Goal: Information Seeking & Learning: Learn about a topic

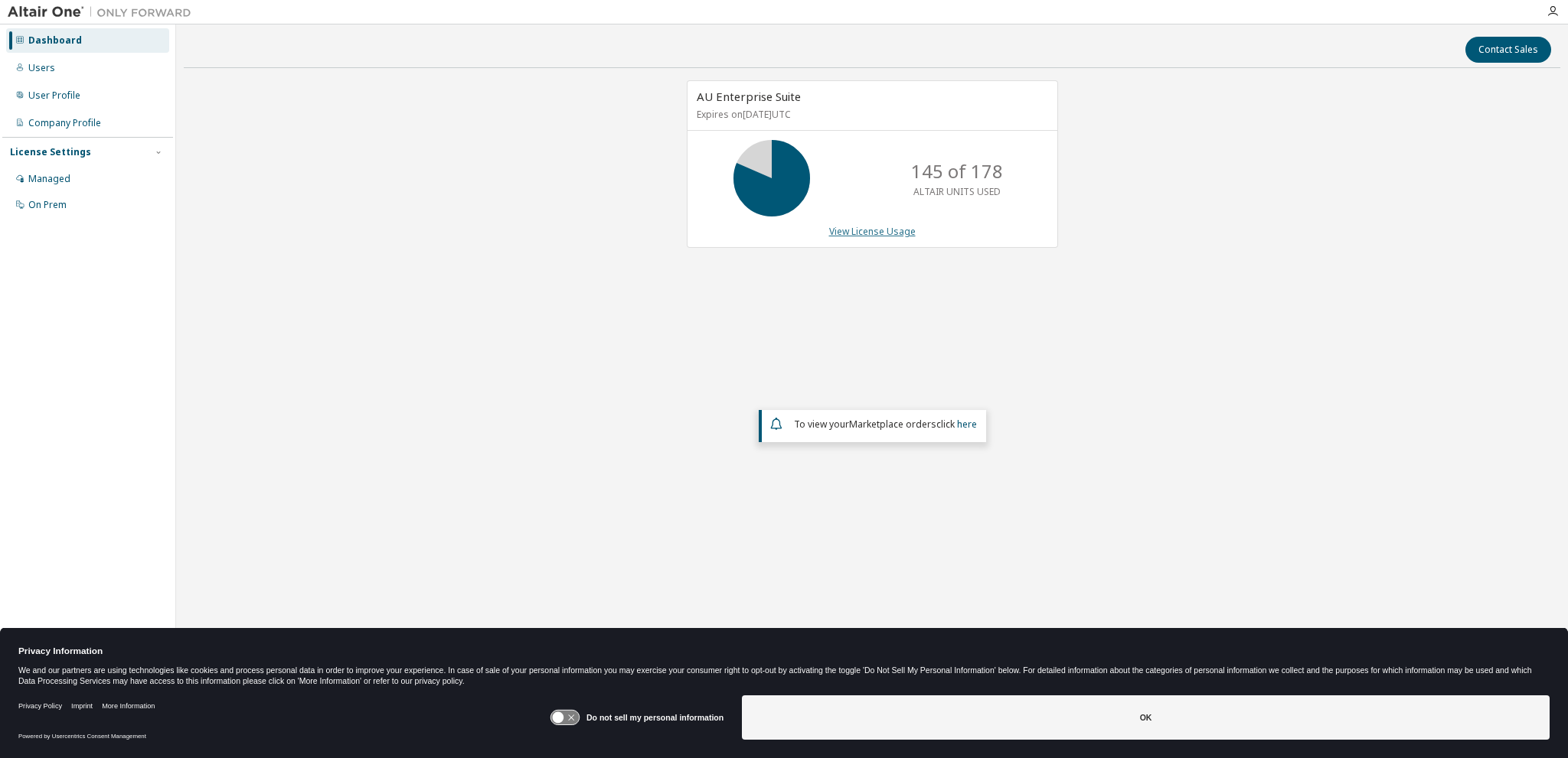
click at [872, 234] on link "View License Usage" at bounding box center [872, 231] width 86 height 13
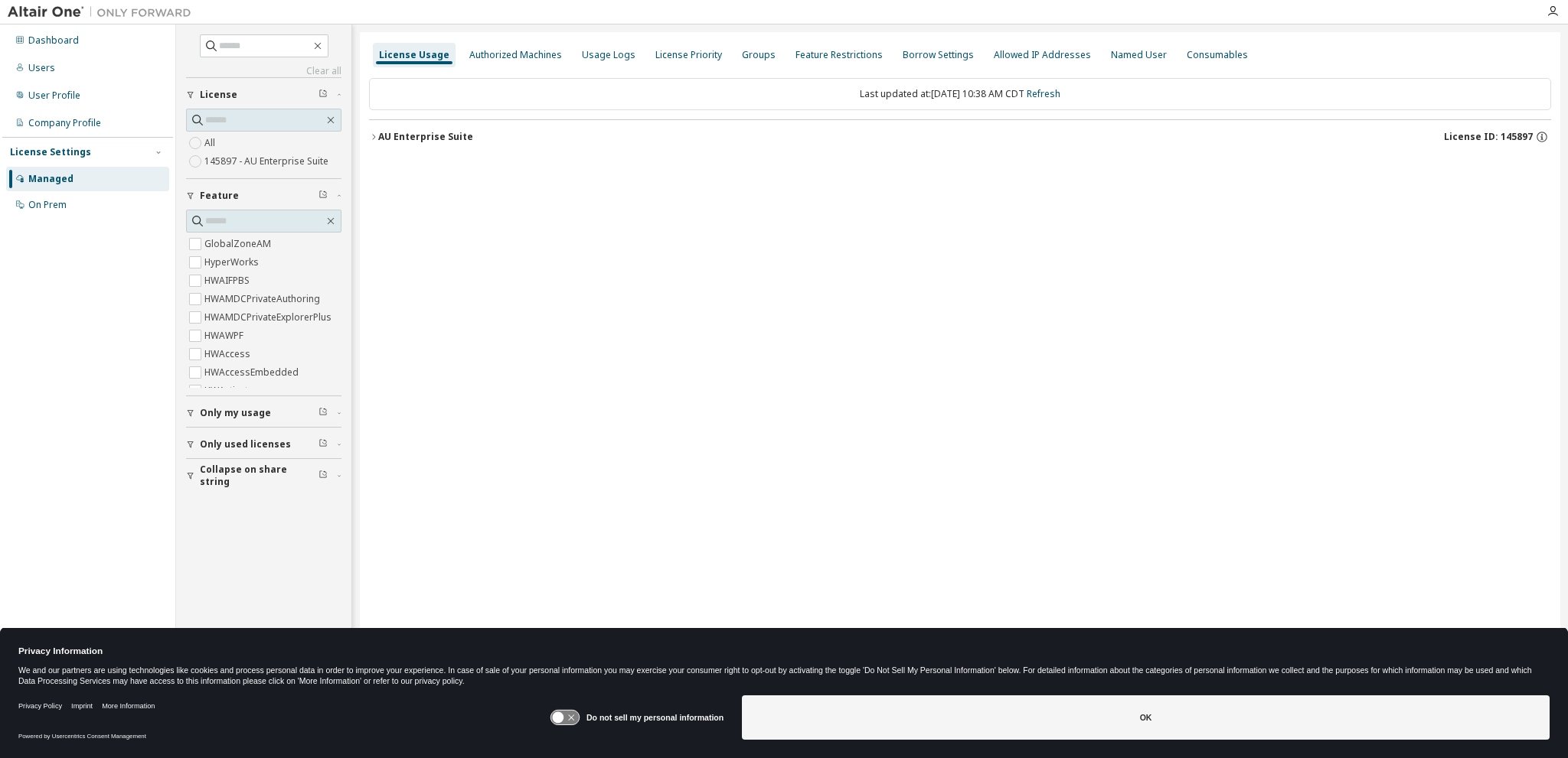
click at [399, 141] on div "AU Enterprise Suite" at bounding box center [425, 136] width 95 height 12
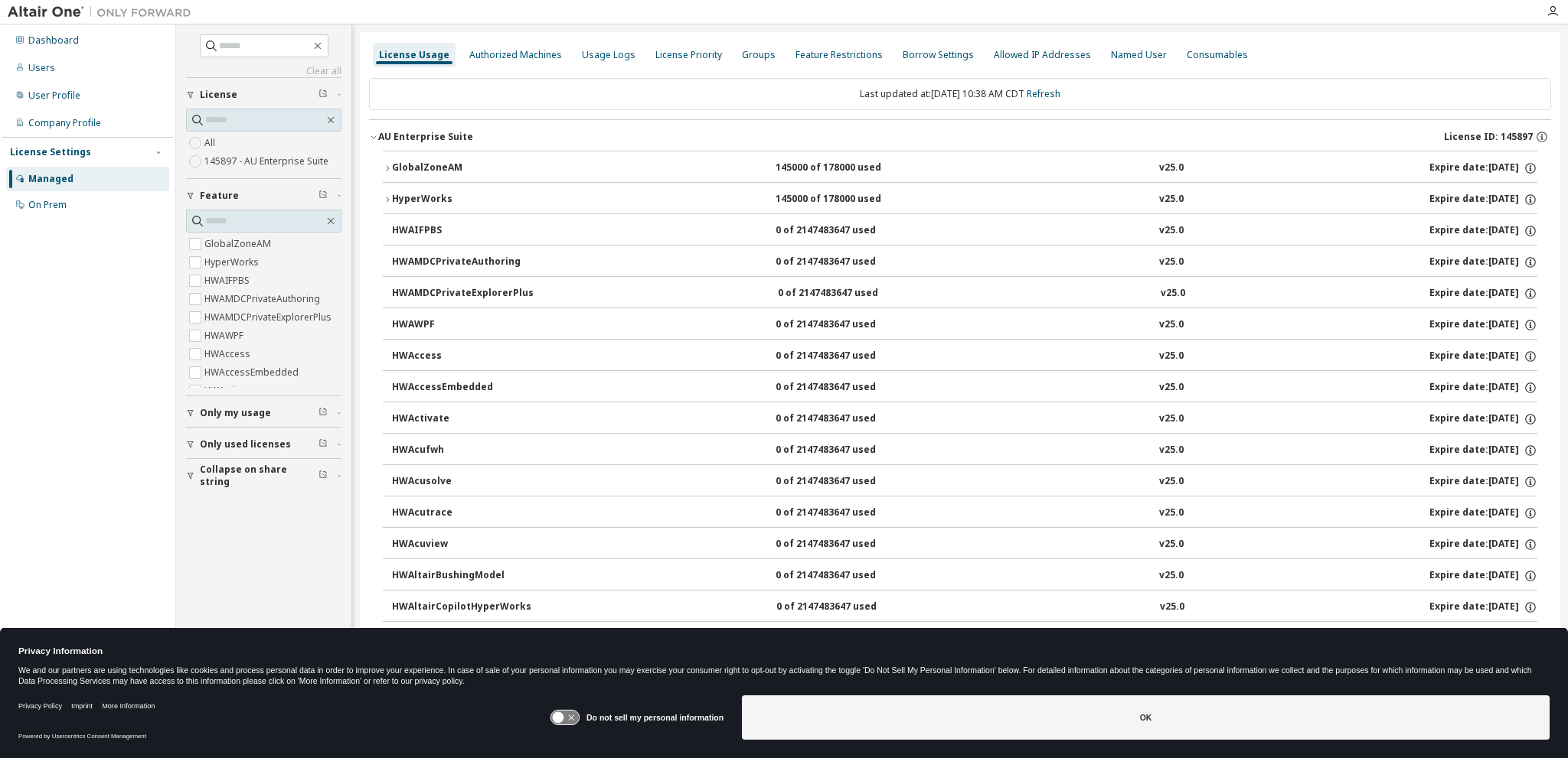
click at [400, 163] on div "GlobalZoneAM" at bounding box center [461, 168] width 138 height 13
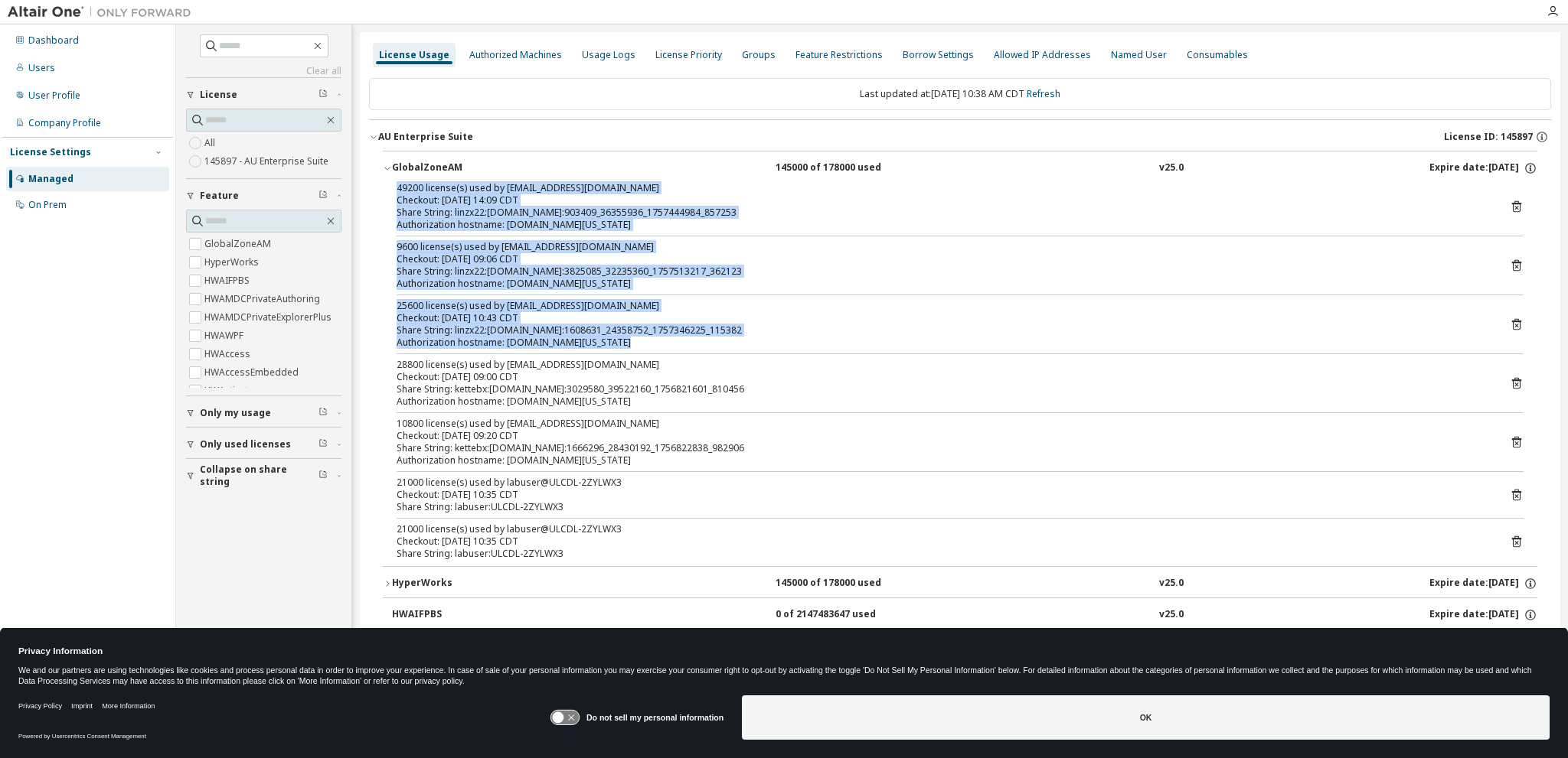
drag, startPoint x: 619, startPoint y: 338, endPoint x: 390, endPoint y: 187, distance: 274.3
click at [390, 187] on div "49200 license(s) used by linzx22@mg087.internal.ncsa.edu Checkout: 2025-09-09 1…" at bounding box center [959, 374] width 1154 height 384
click at [579, 315] on div "Checkout: [DATE] 10:43 CDT" at bounding box center [941, 318] width 1090 height 12
click at [631, 340] on div "Authorization hostname: [DOMAIN_NAME][US_STATE]" at bounding box center [941, 342] width 1090 height 12
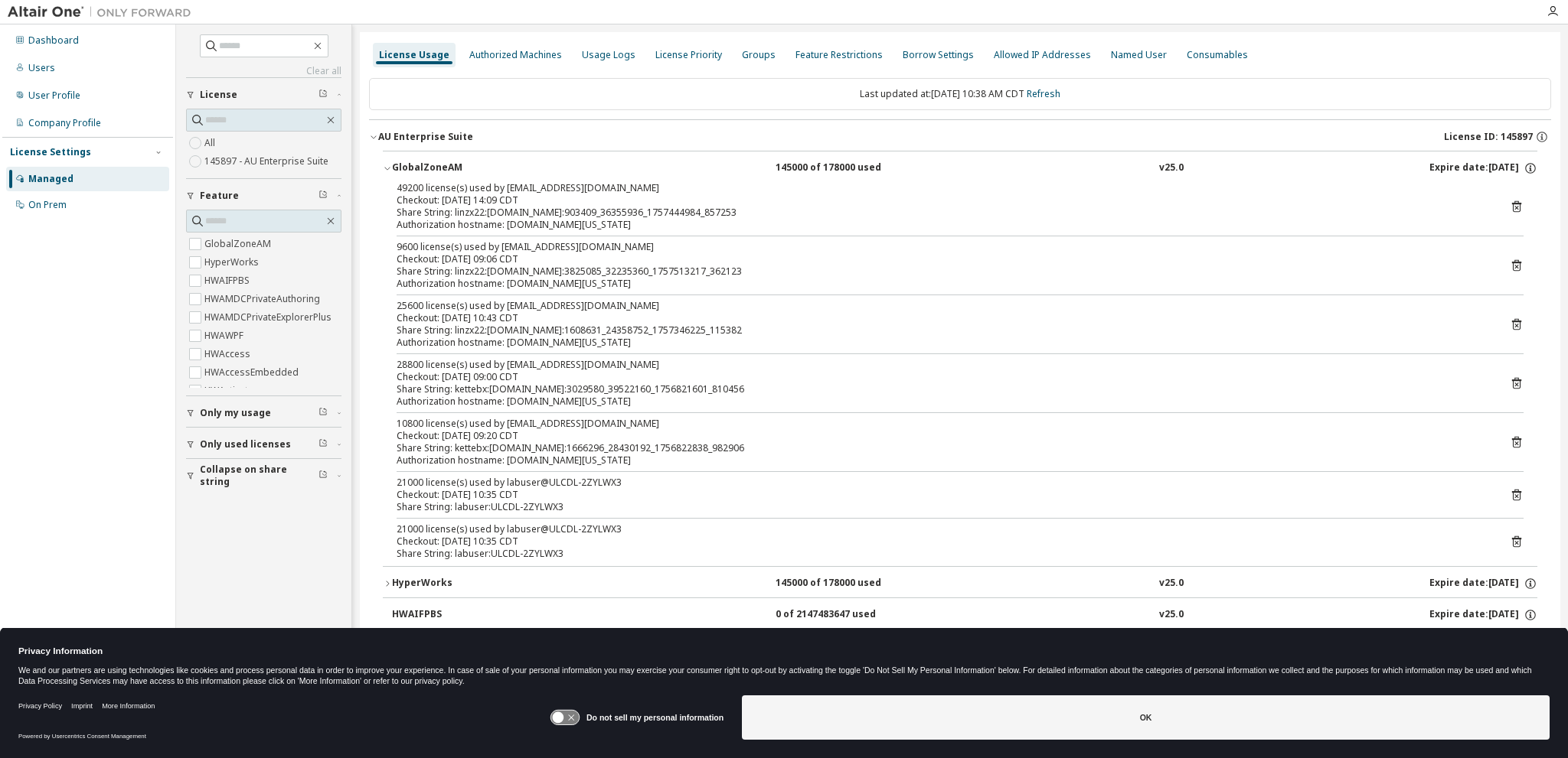
click at [520, 501] on div "Share String: labuser:ULCDL-2ZYLWX3" at bounding box center [941, 507] width 1090 height 12
click at [483, 541] on div "Checkout: 2025-09-10 10:35 CDT" at bounding box center [941, 541] width 1090 height 12
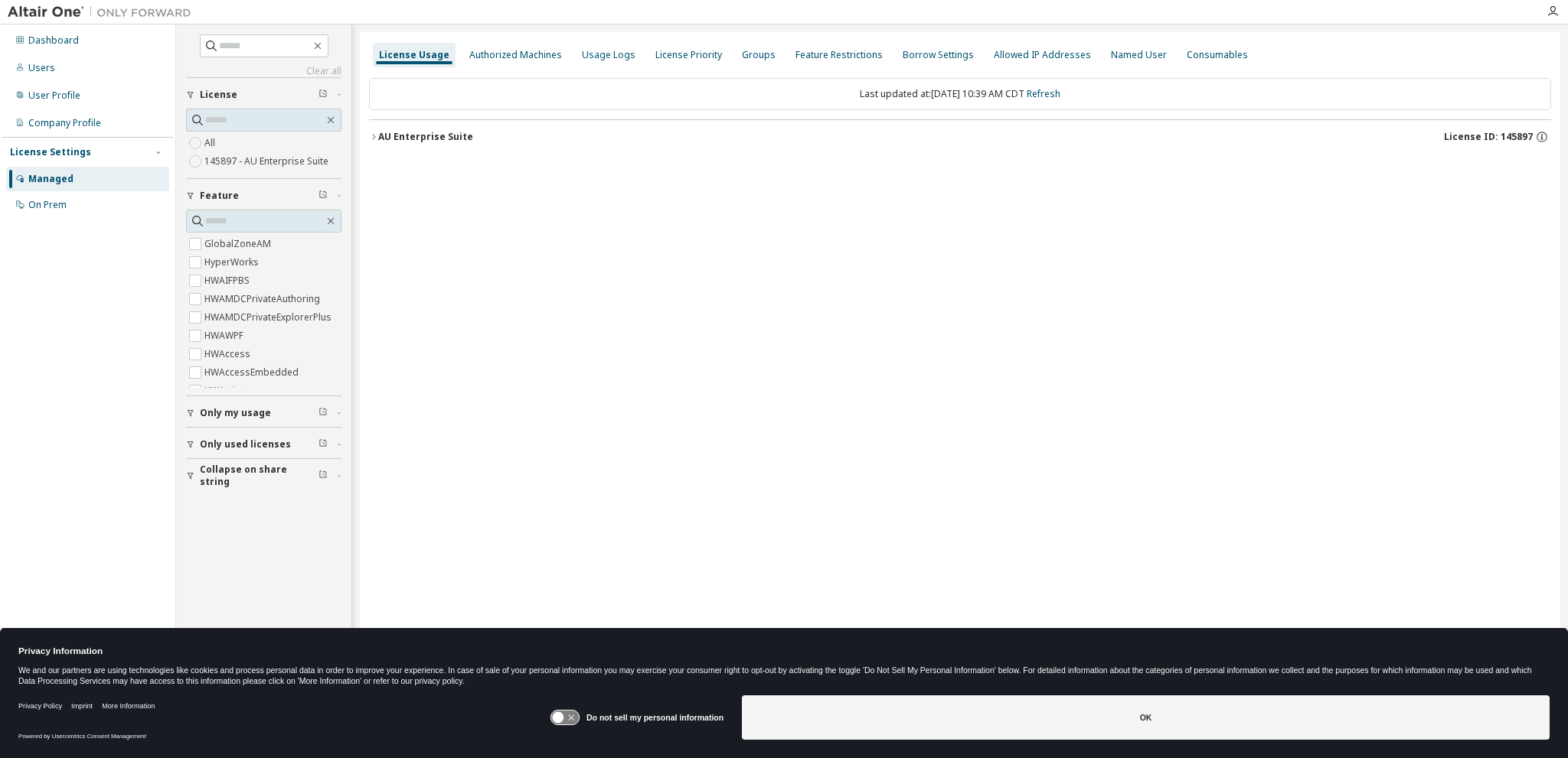
click at [383, 139] on div "AU Enterprise Suite" at bounding box center [425, 136] width 95 height 12
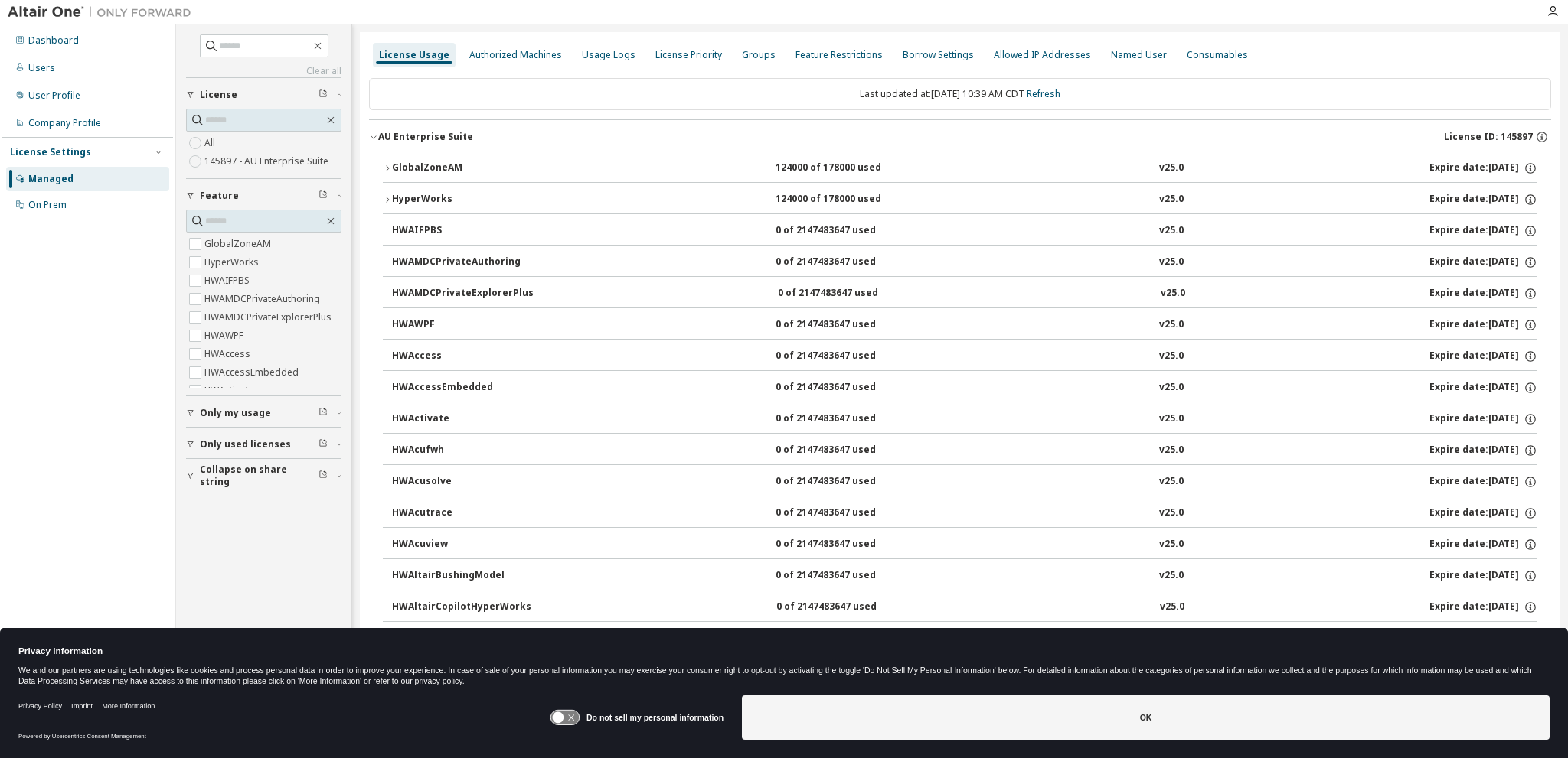
click at [410, 158] on button "GlobalZoneAM 124000 of 178000 used v25.0 Expire date: [DATE]" at bounding box center [959, 168] width 1154 height 34
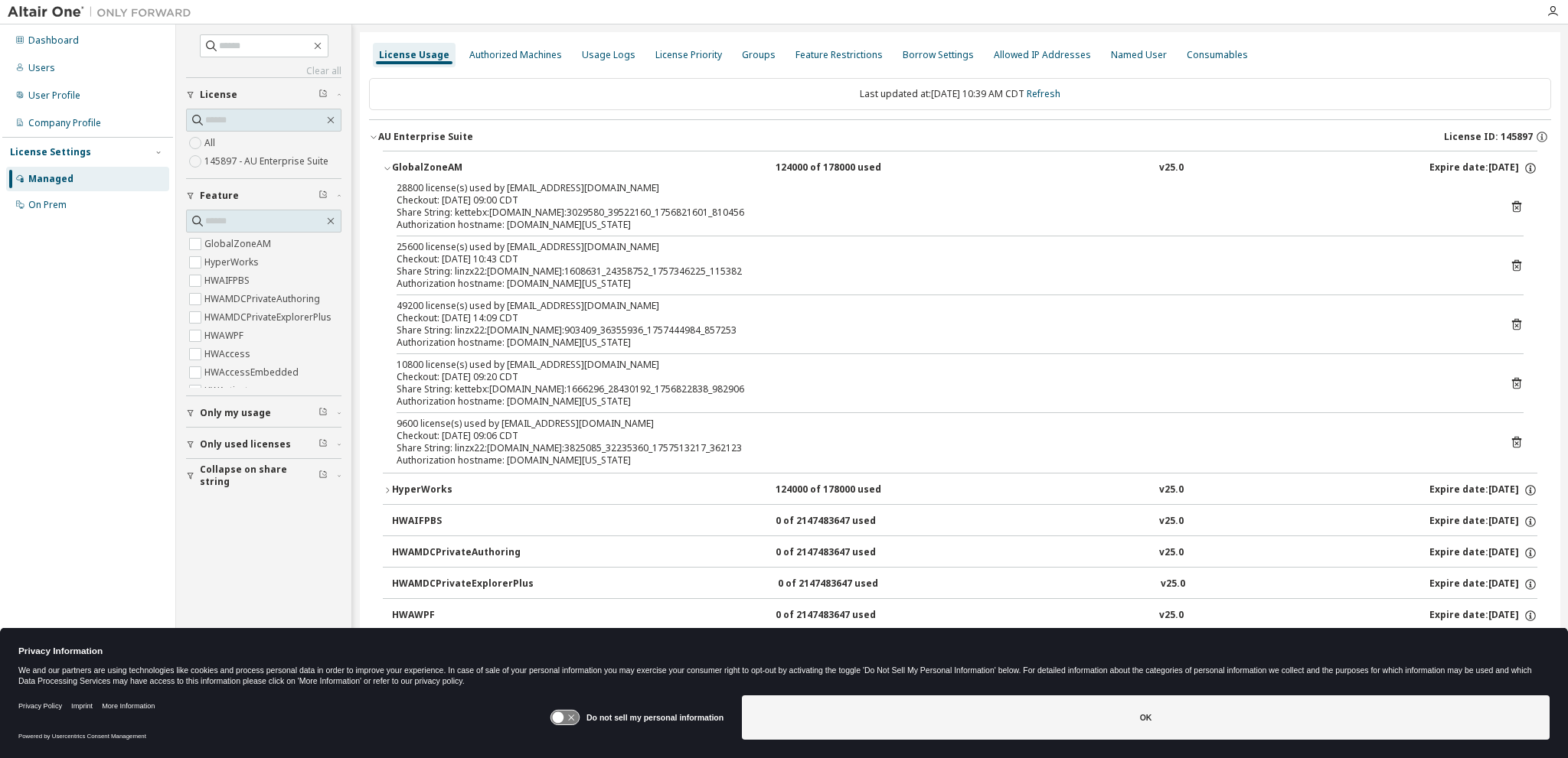
click at [389, 52] on div "License Usage" at bounding box center [414, 55] width 71 height 12
click at [369, 140] on icon "button" at bounding box center [374, 137] width 10 height 10
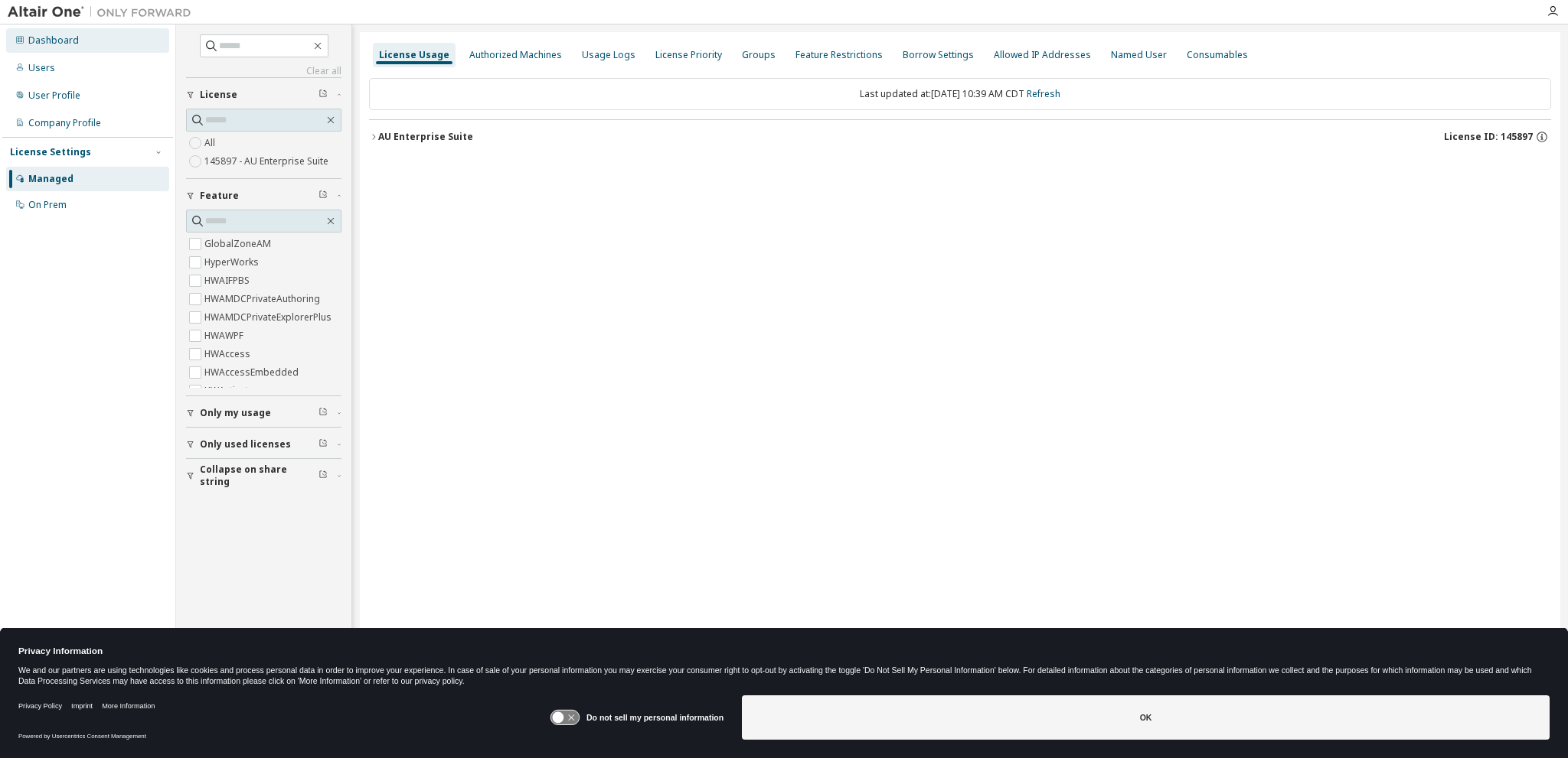
click at [45, 40] on div "Dashboard" at bounding box center [54, 40] width 51 height 12
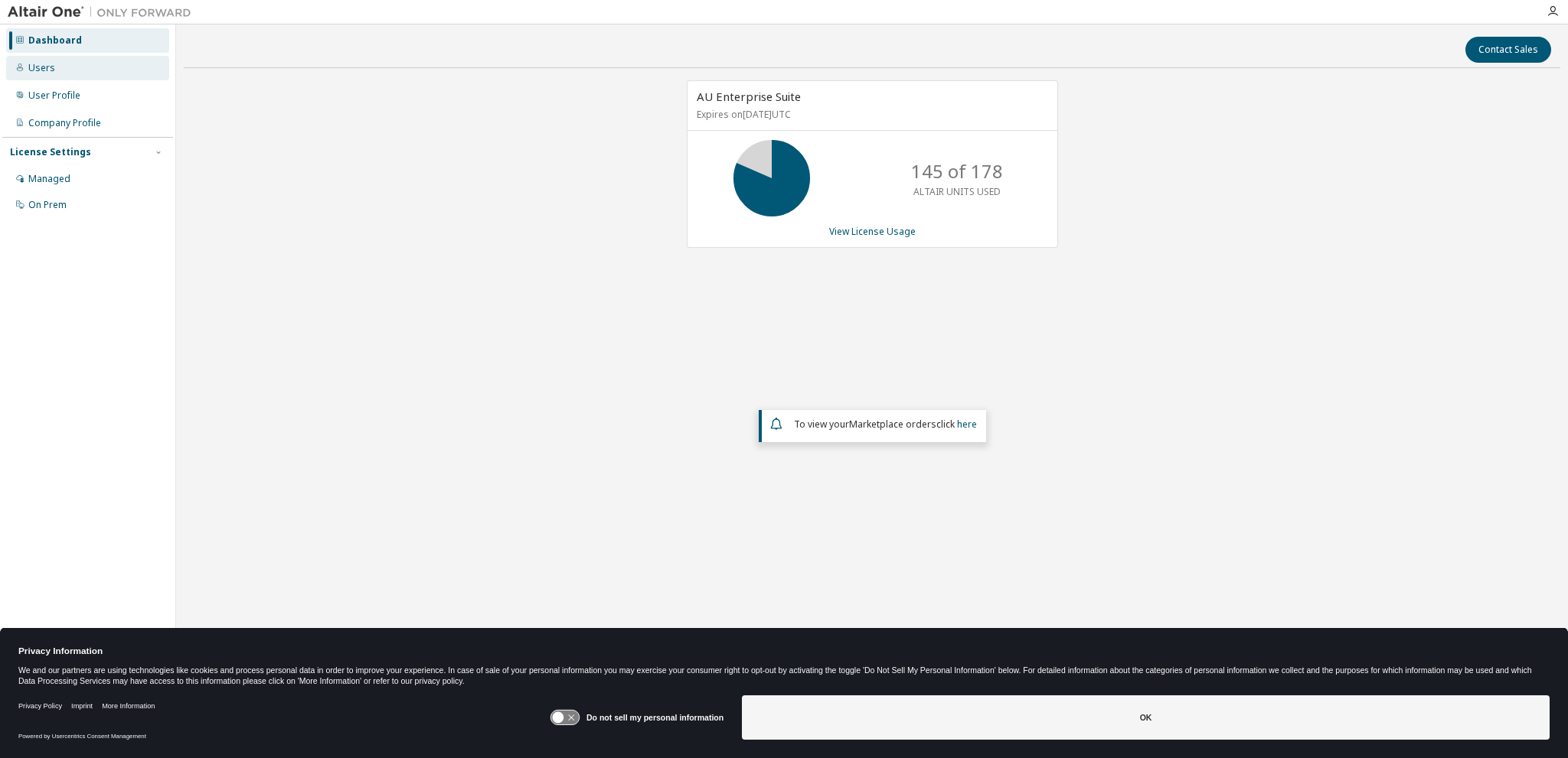
click at [46, 70] on div "Users" at bounding box center [42, 67] width 27 height 12
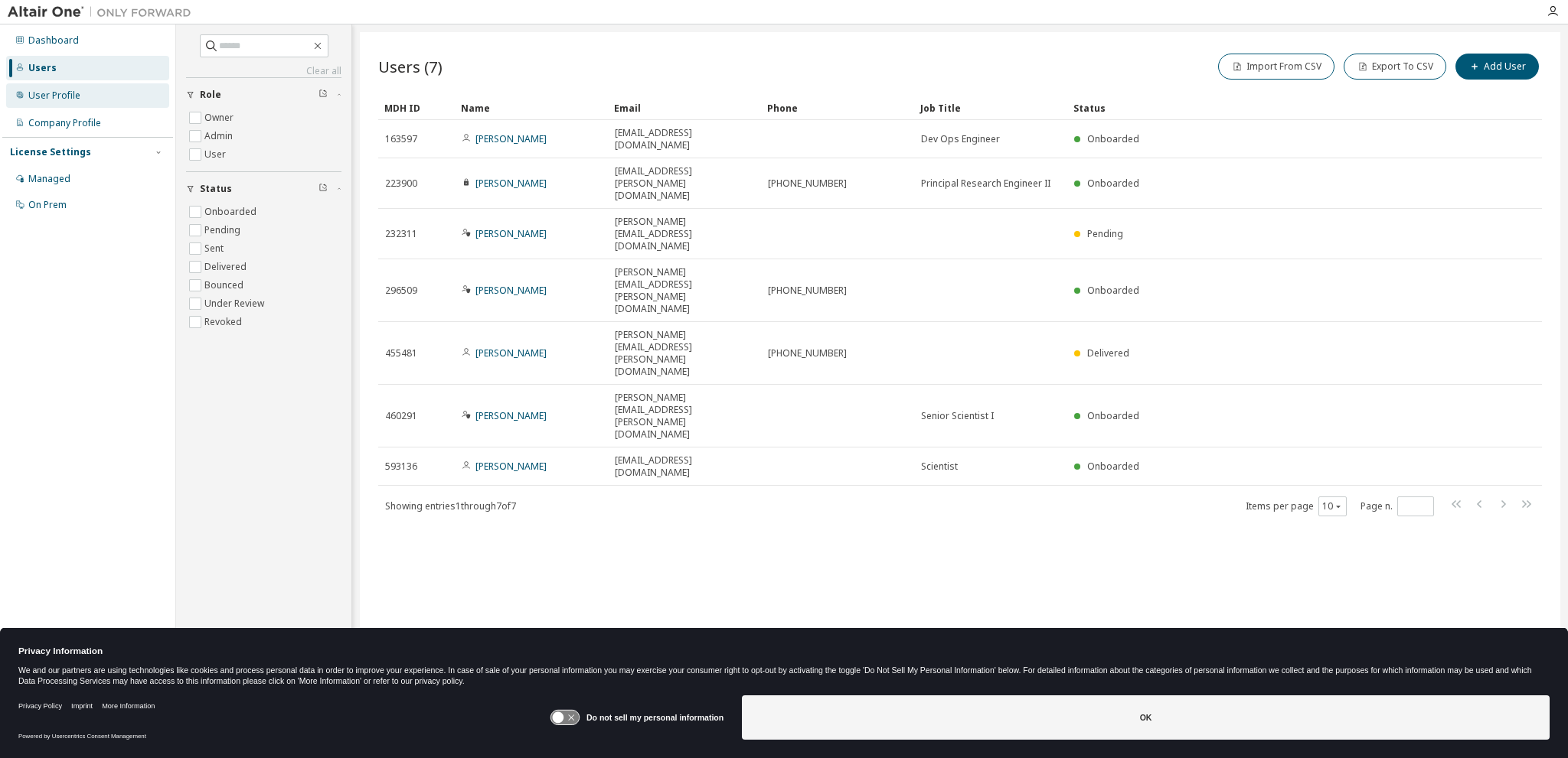
click at [52, 87] on div "User Profile" at bounding box center [88, 95] width 163 height 25
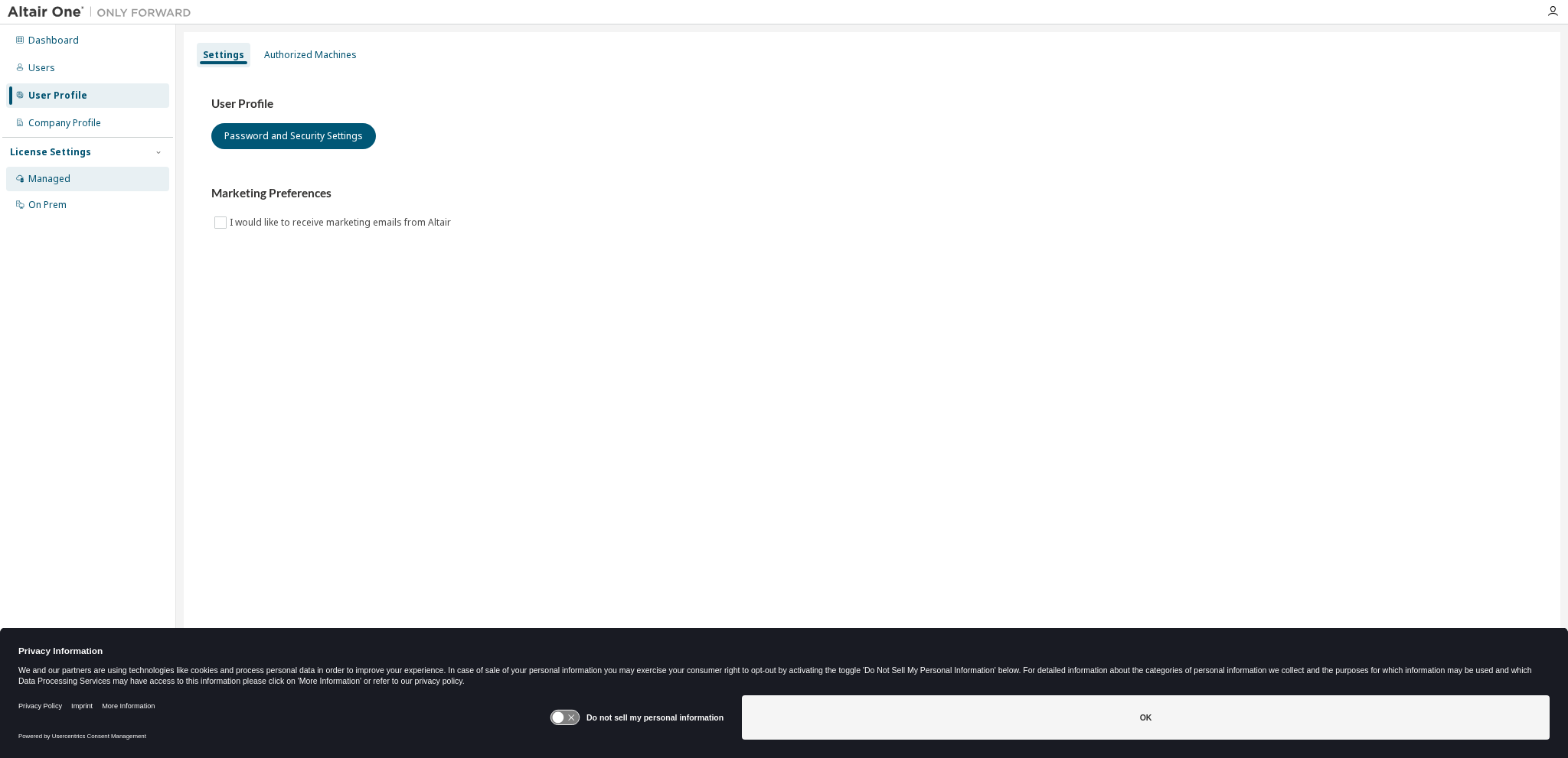
click at [78, 176] on div "Managed" at bounding box center [88, 179] width 163 height 25
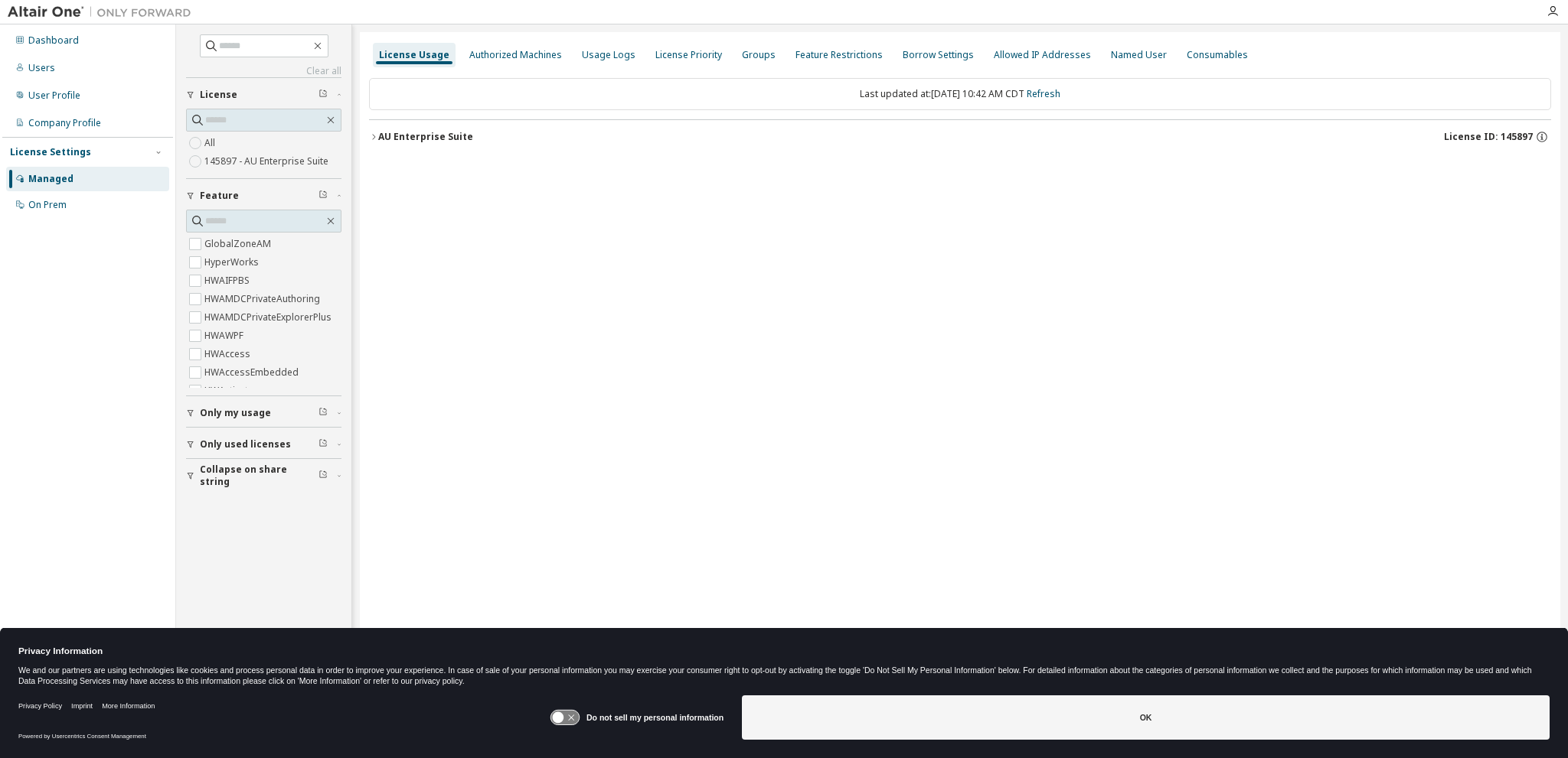
click at [381, 134] on div "AU Enterprise Suite" at bounding box center [425, 136] width 95 height 12
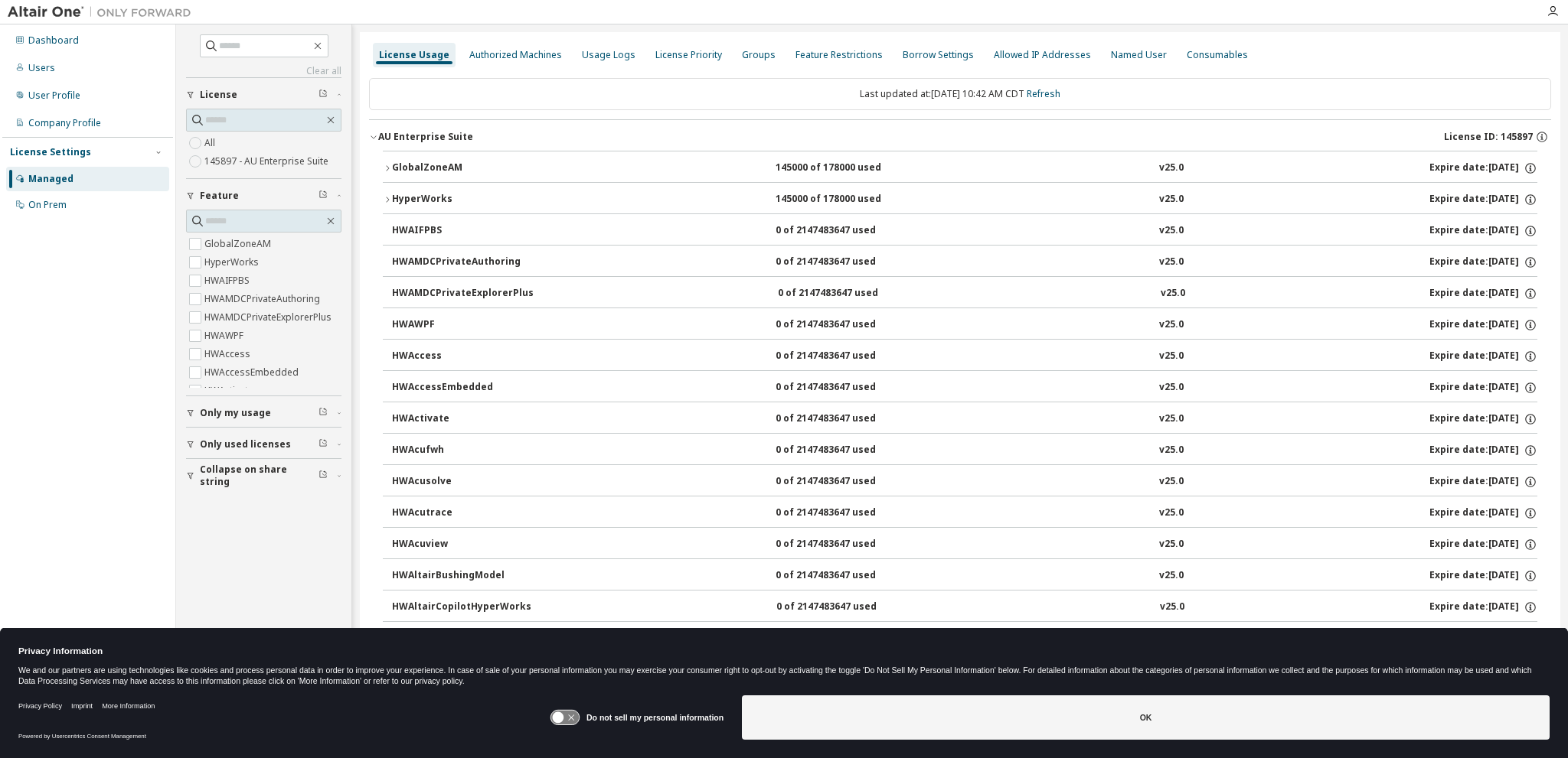
click at [399, 166] on div "GlobalZoneAM" at bounding box center [461, 168] width 138 height 13
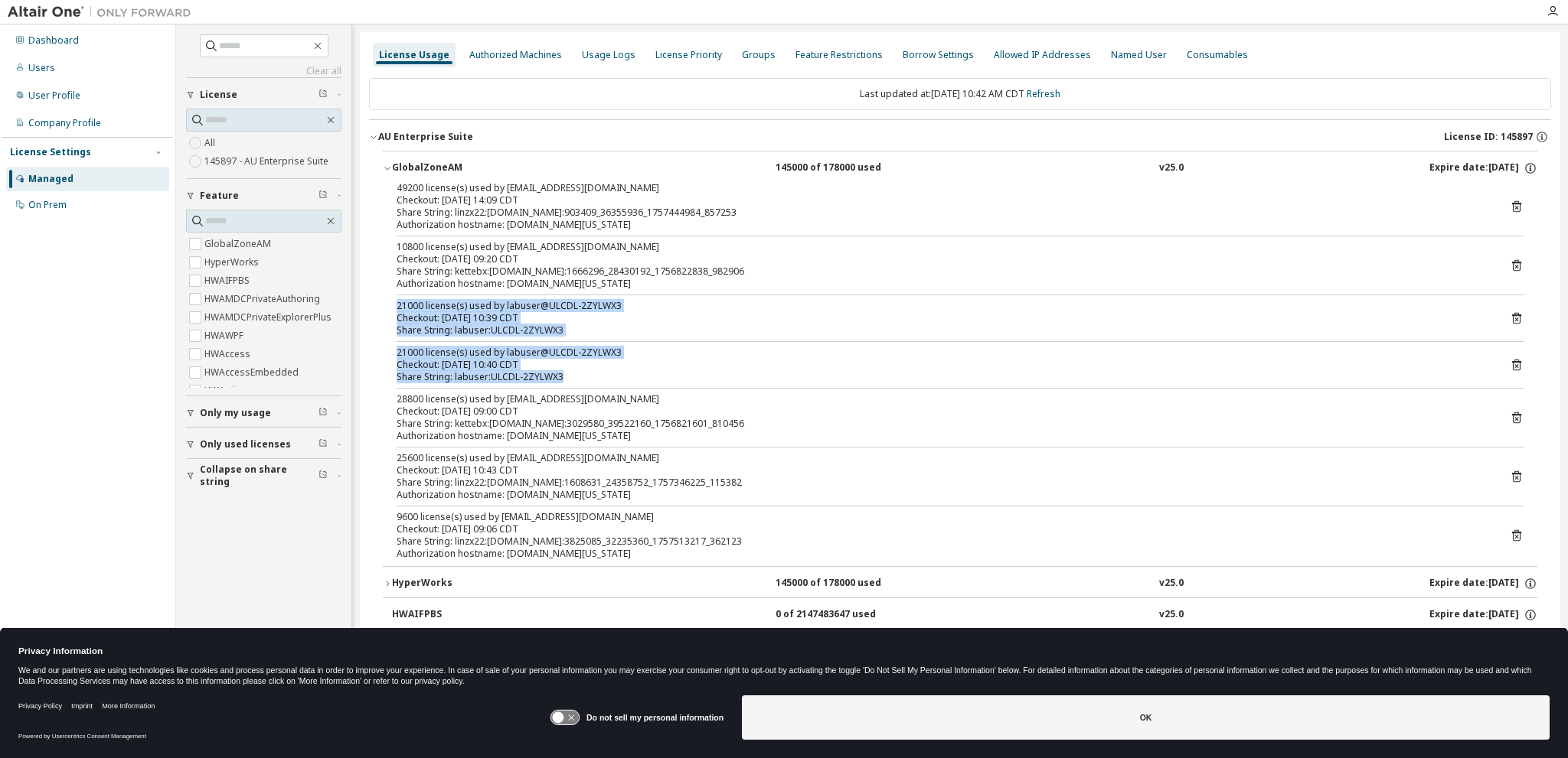
drag, startPoint x: 559, startPoint y: 379, endPoint x: 359, endPoint y: 305, distance: 213.3
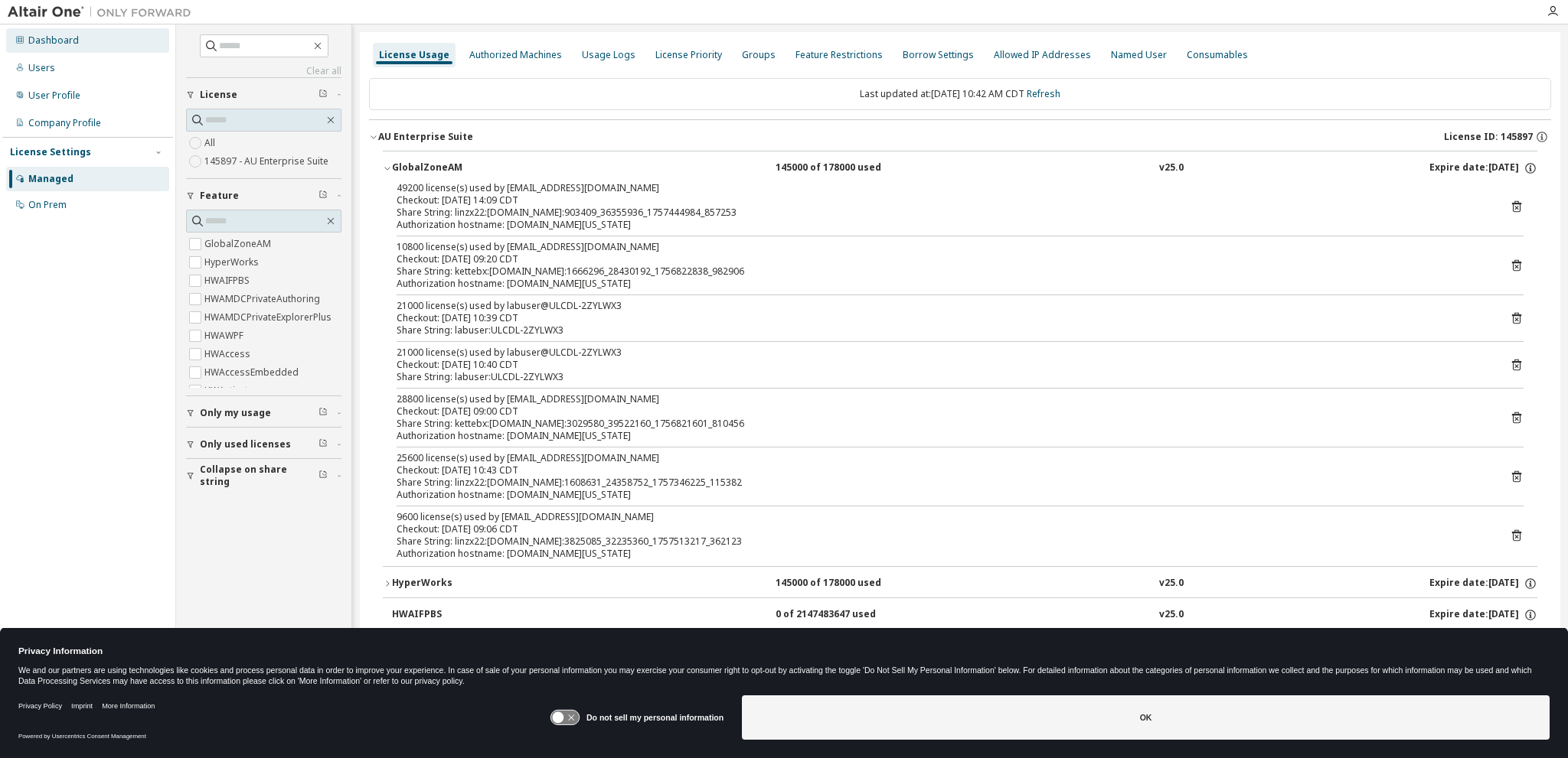
click at [34, 36] on div "Dashboard" at bounding box center [54, 40] width 51 height 12
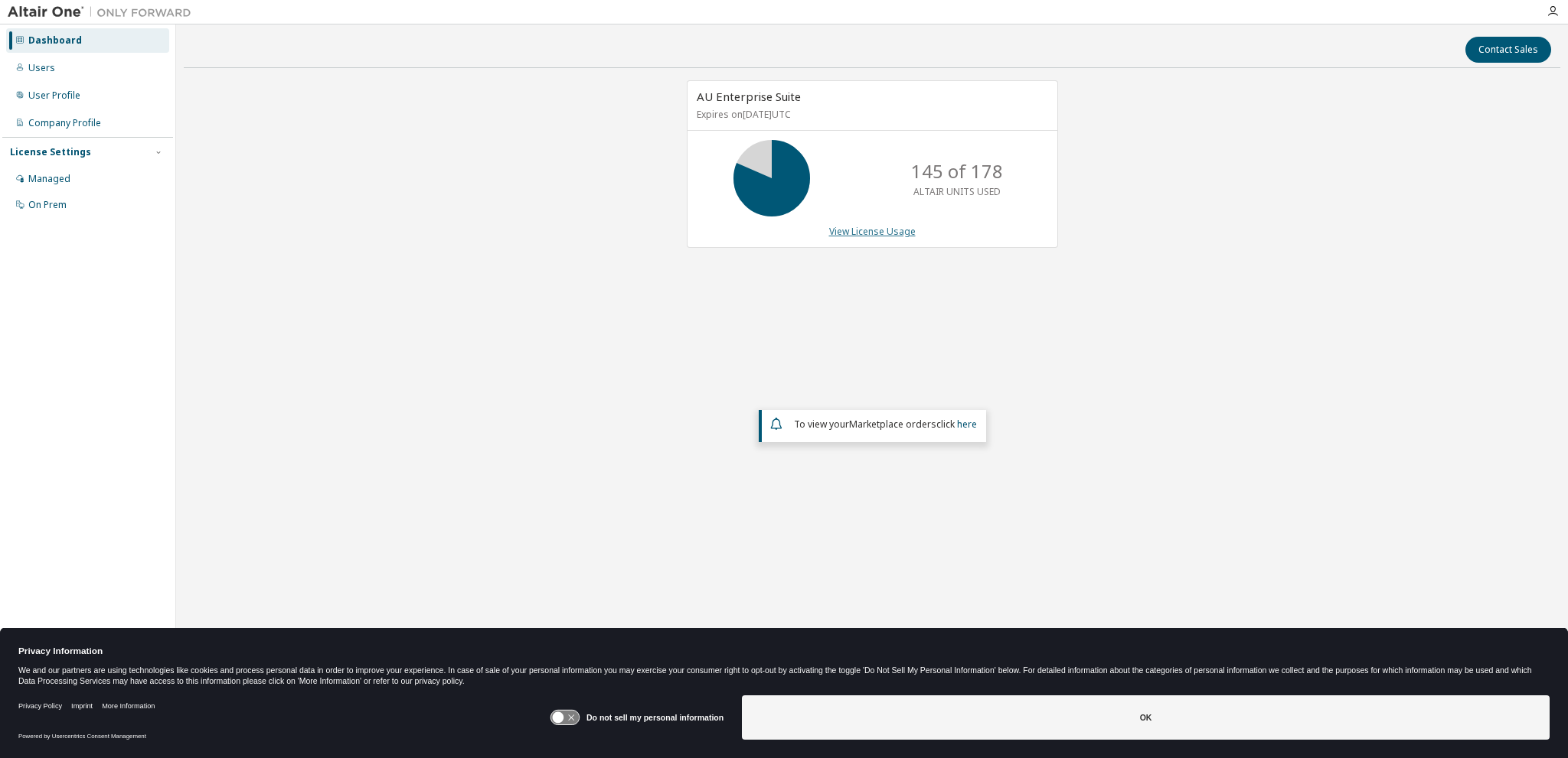
click at [877, 230] on link "View License Usage" at bounding box center [872, 231] width 86 height 13
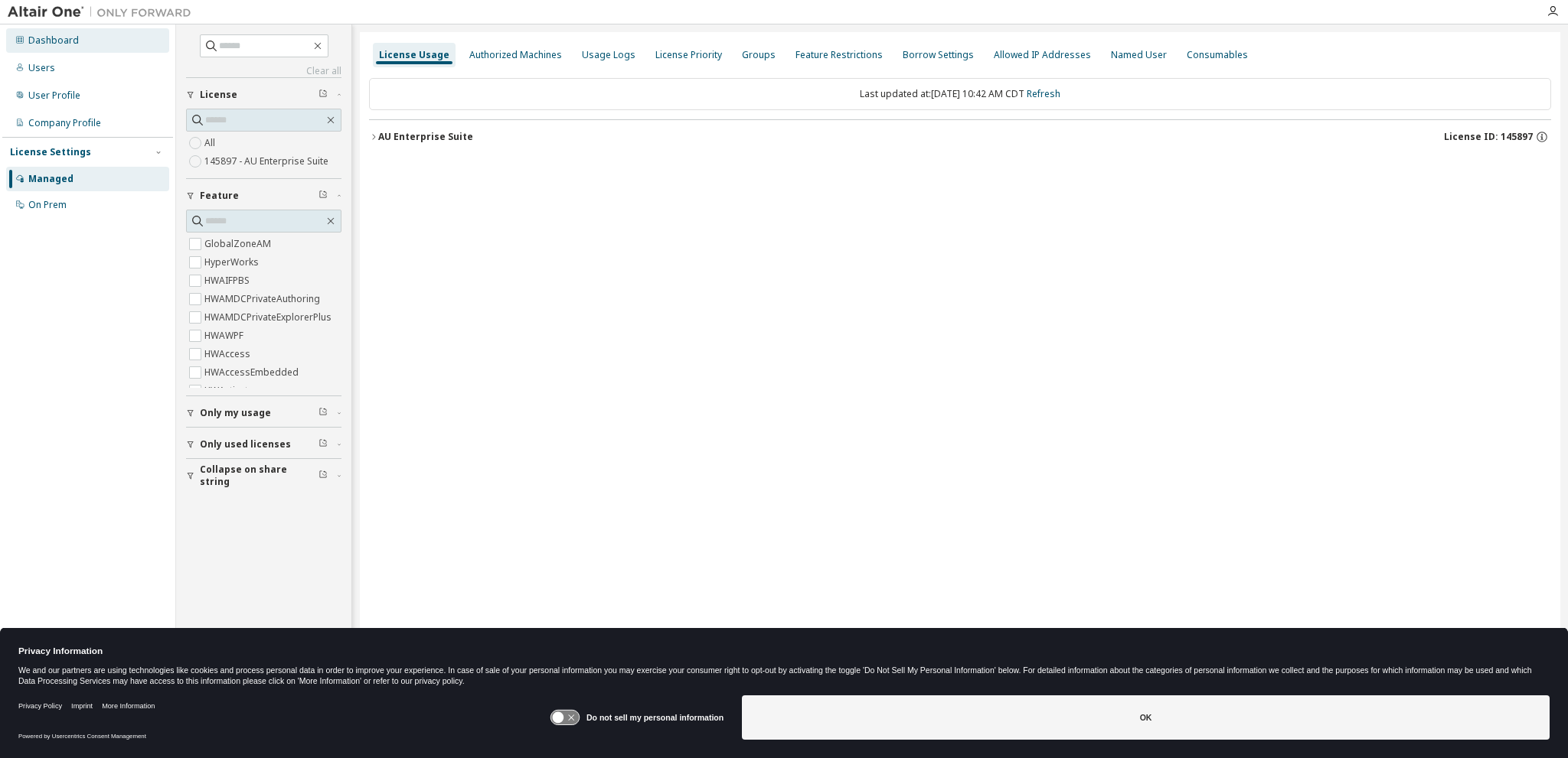
click at [17, 50] on div "Dashboard" at bounding box center [88, 40] width 163 height 25
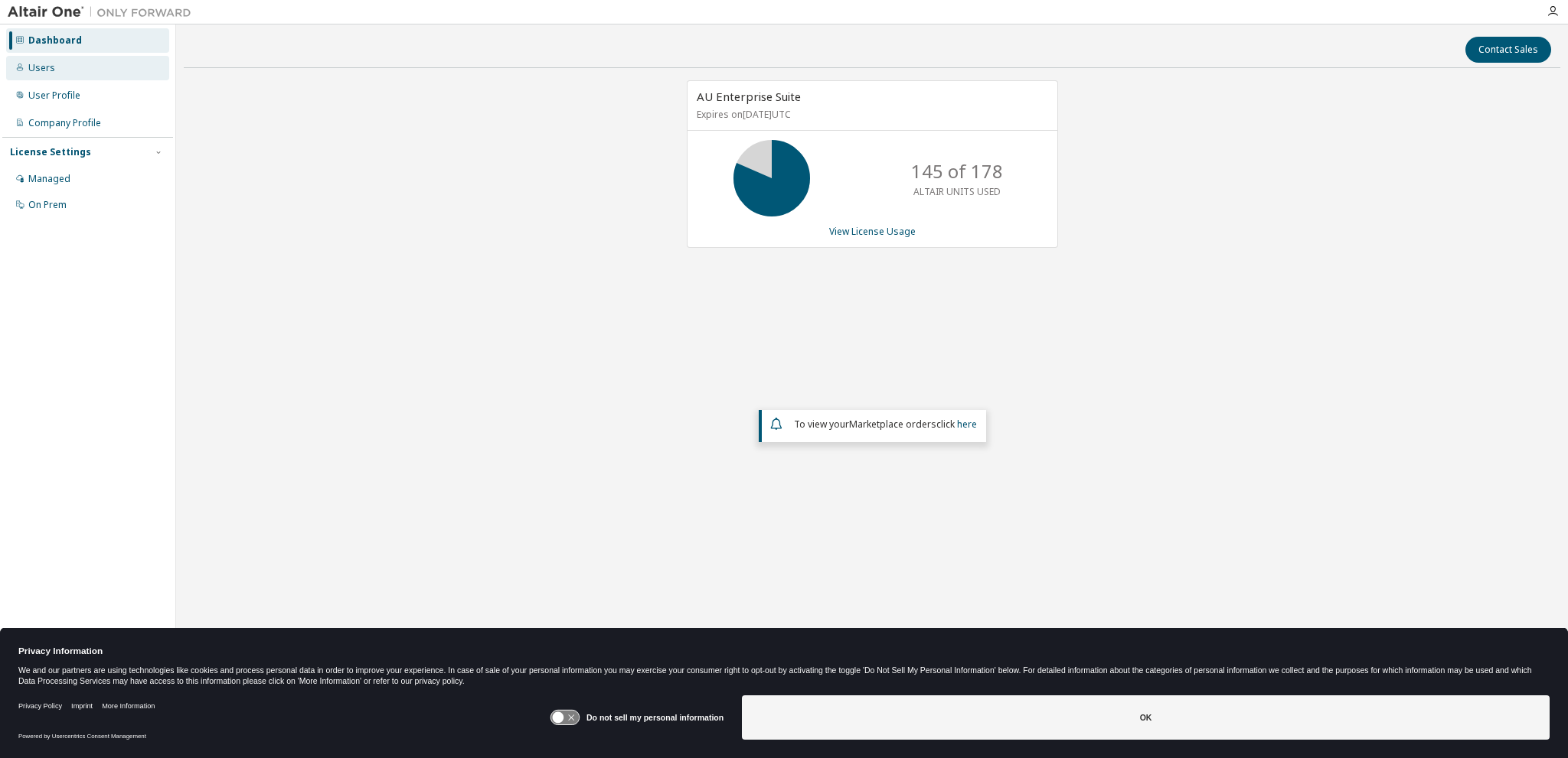
click at [25, 70] on div "Users" at bounding box center [88, 68] width 163 height 25
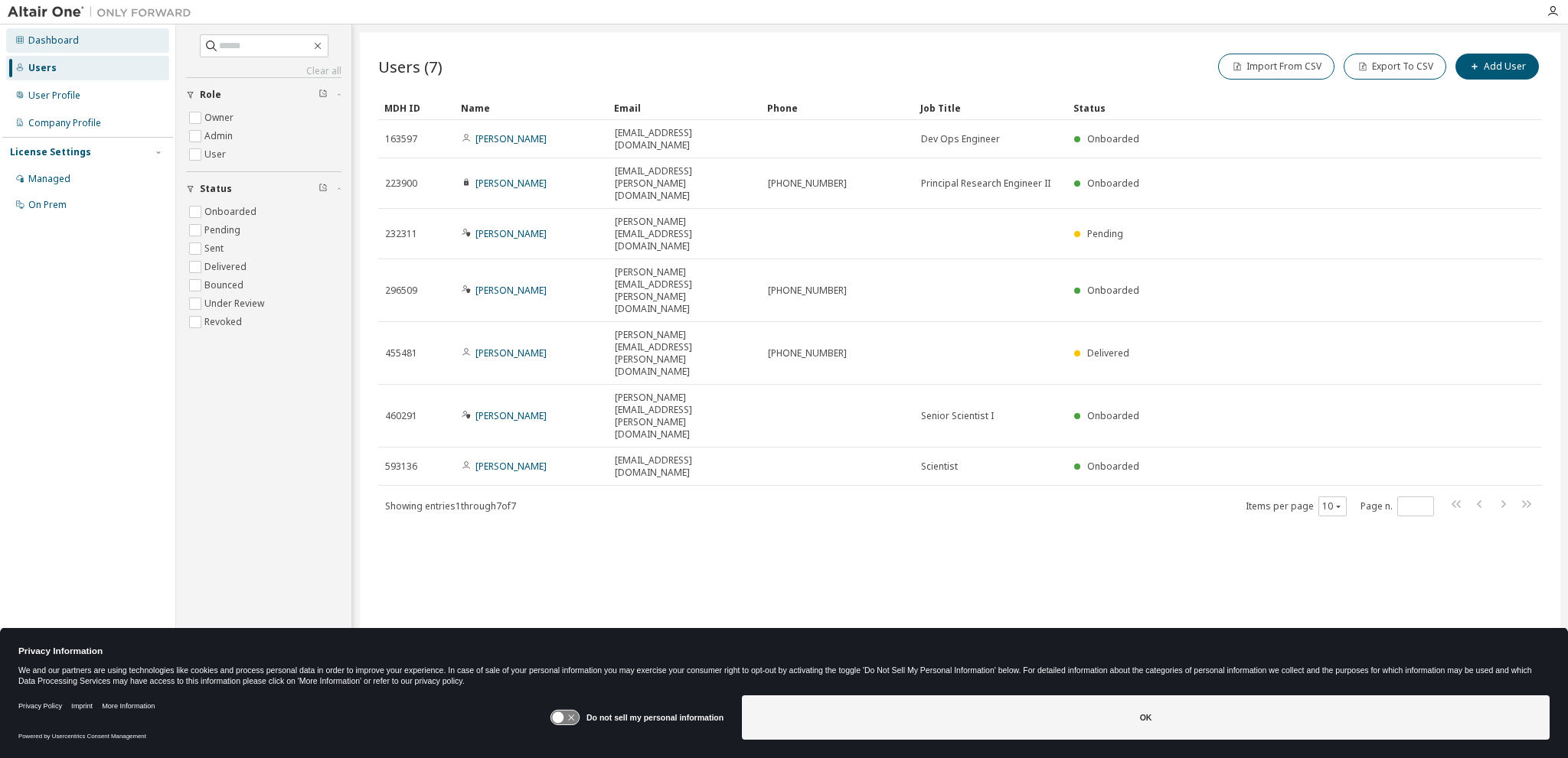
click at [65, 40] on div "Dashboard" at bounding box center [54, 40] width 51 height 12
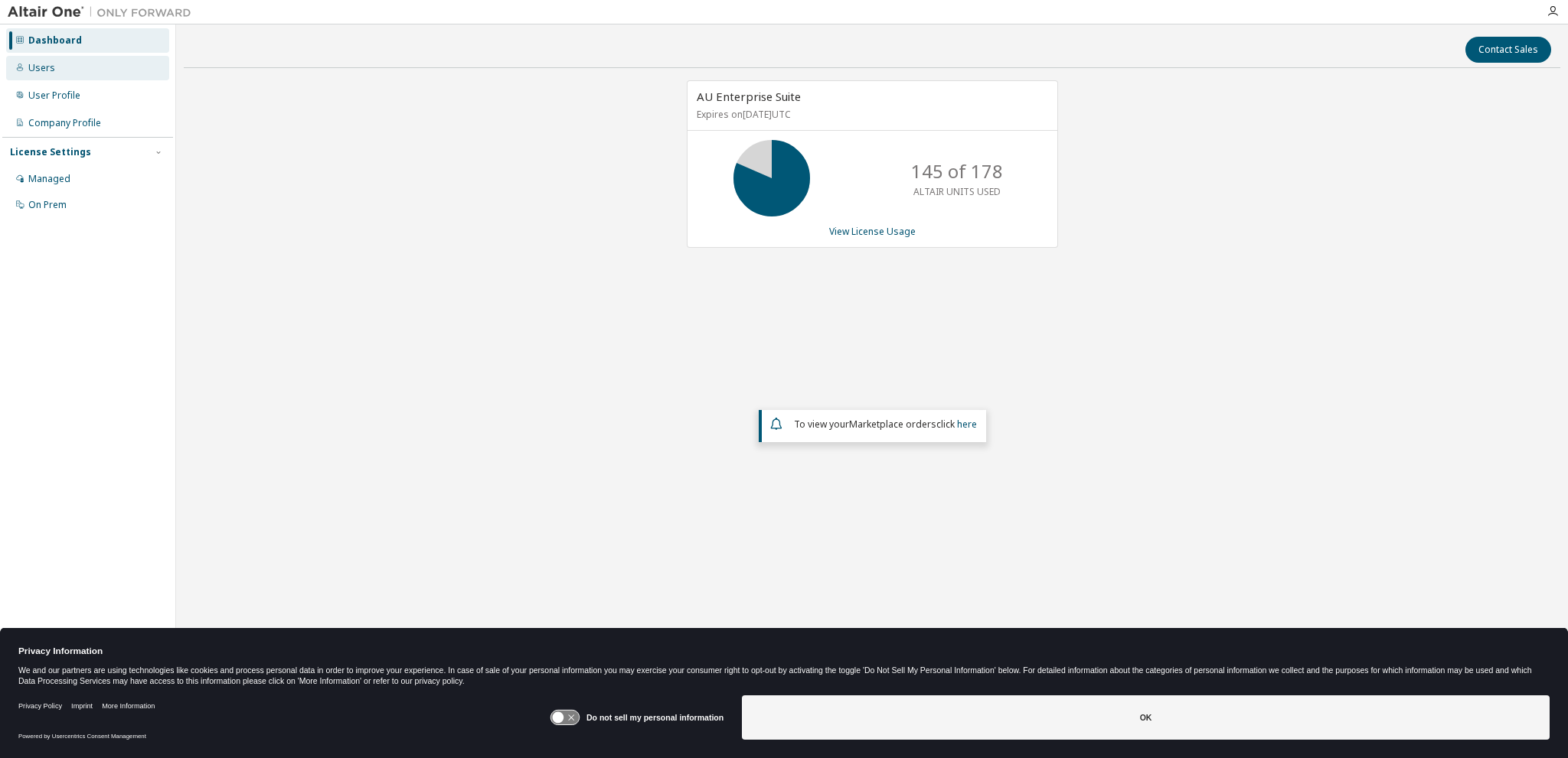
click at [67, 74] on div "Users" at bounding box center [88, 68] width 163 height 25
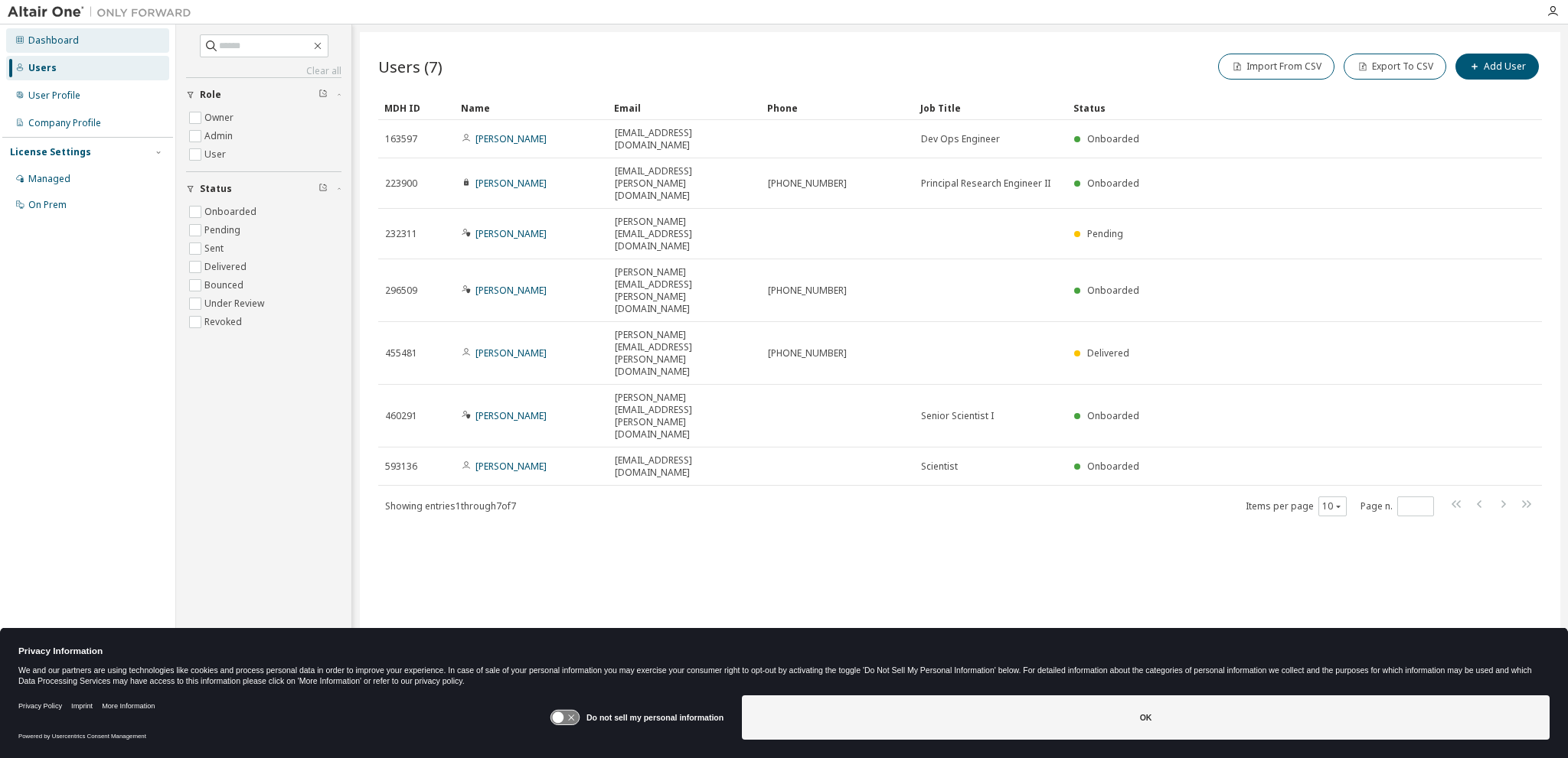
click at [77, 50] on div "Dashboard" at bounding box center [88, 40] width 163 height 25
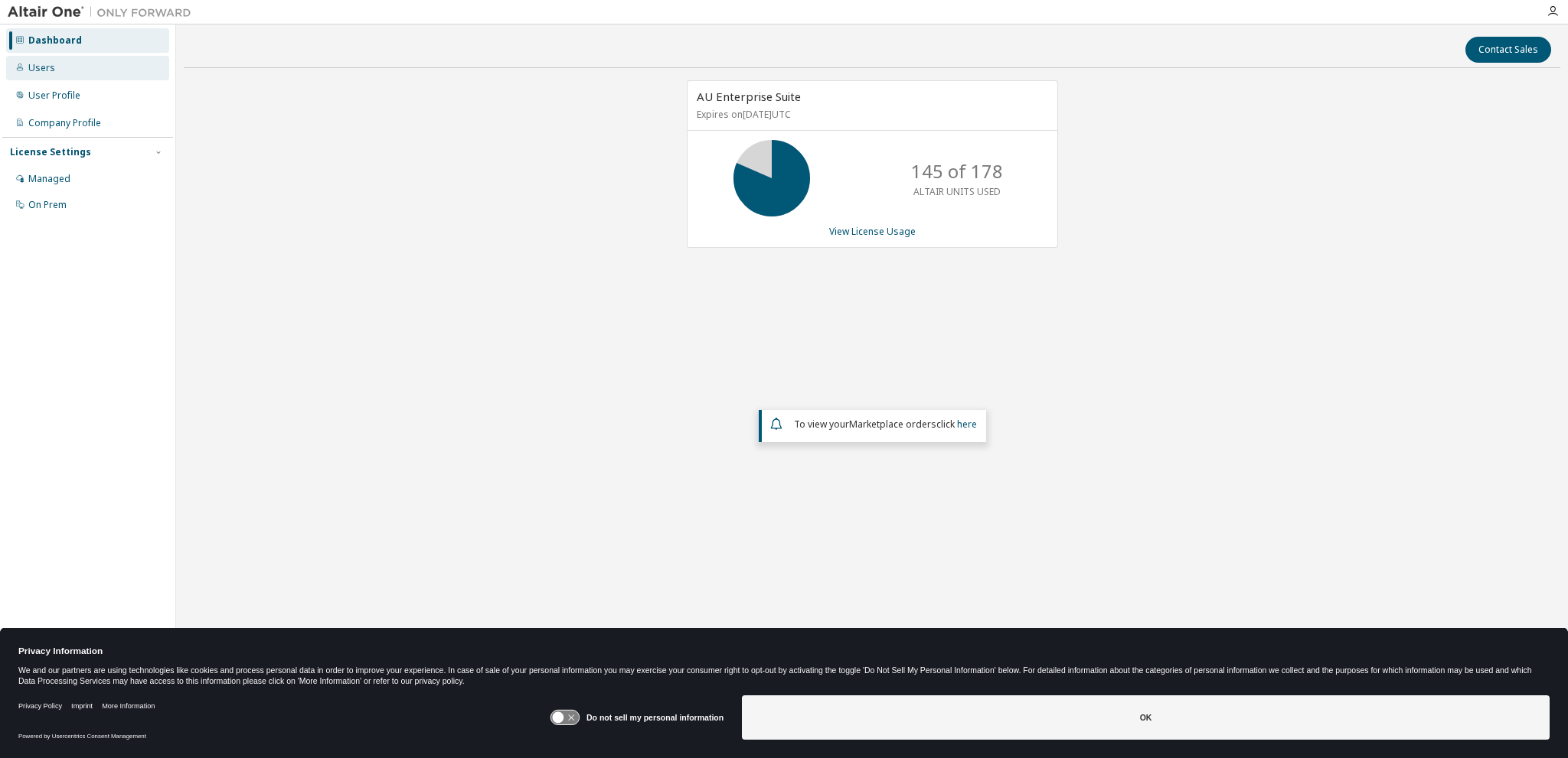
click at [78, 67] on div "Users" at bounding box center [88, 68] width 163 height 25
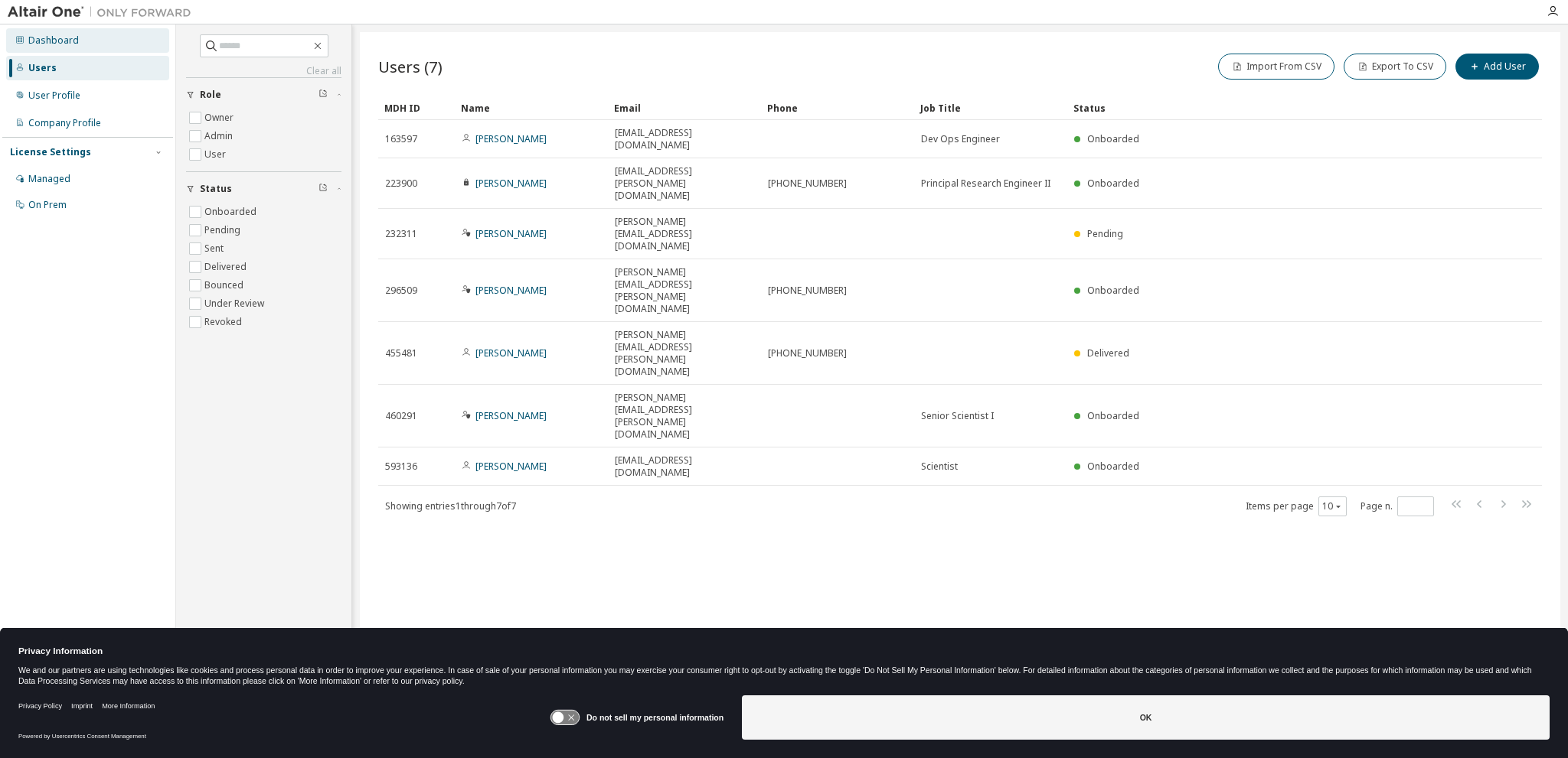
click at [62, 43] on div "Dashboard" at bounding box center [54, 40] width 51 height 12
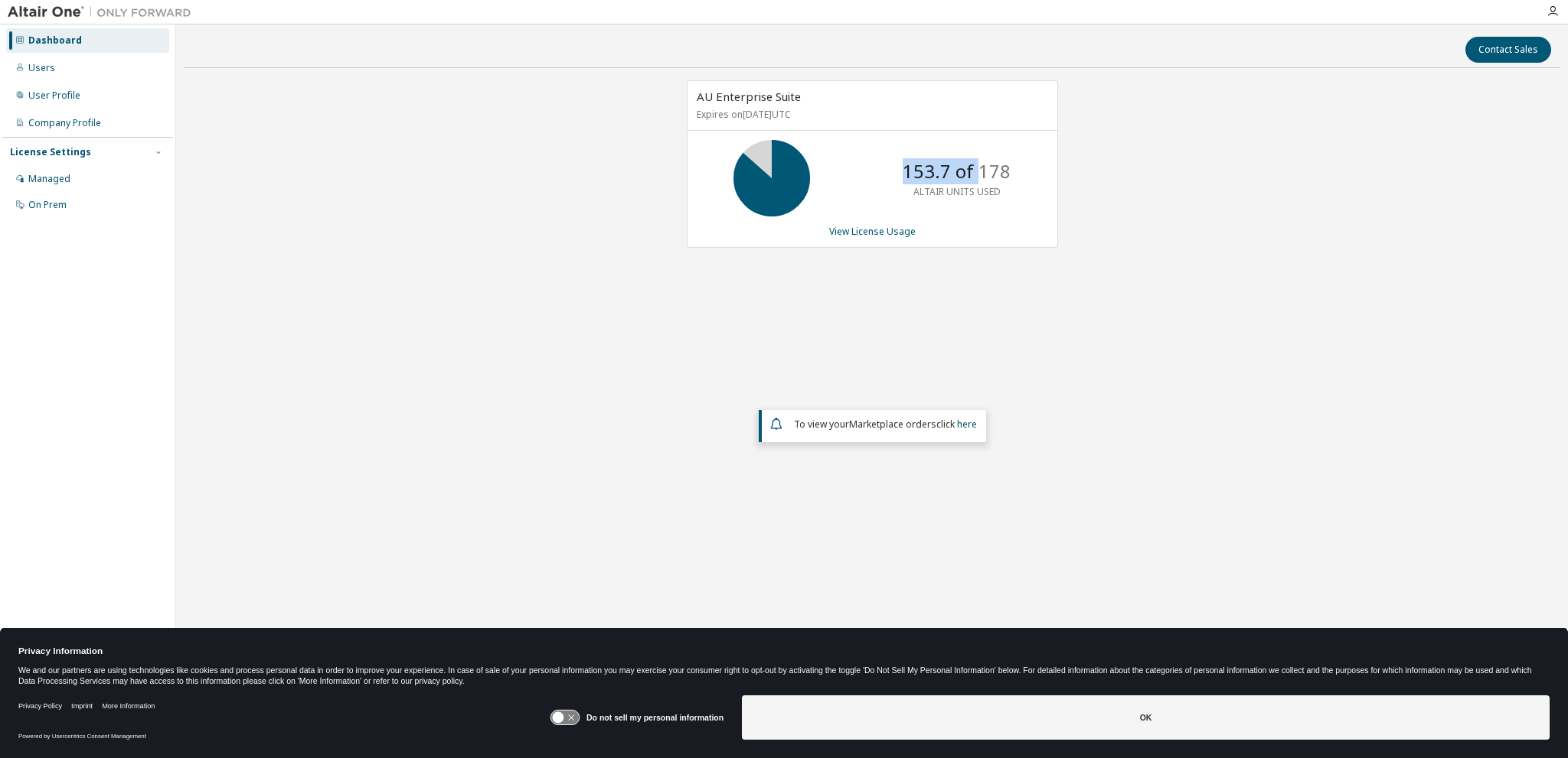
drag, startPoint x: 909, startPoint y: 170, endPoint x: 979, endPoint y: 170, distance: 70.0
click at [979, 170] on p "153.7 of 178" at bounding box center [956, 171] width 108 height 26
click at [49, 70] on div "Users" at bounding box center [42, 67] width 27 height 12
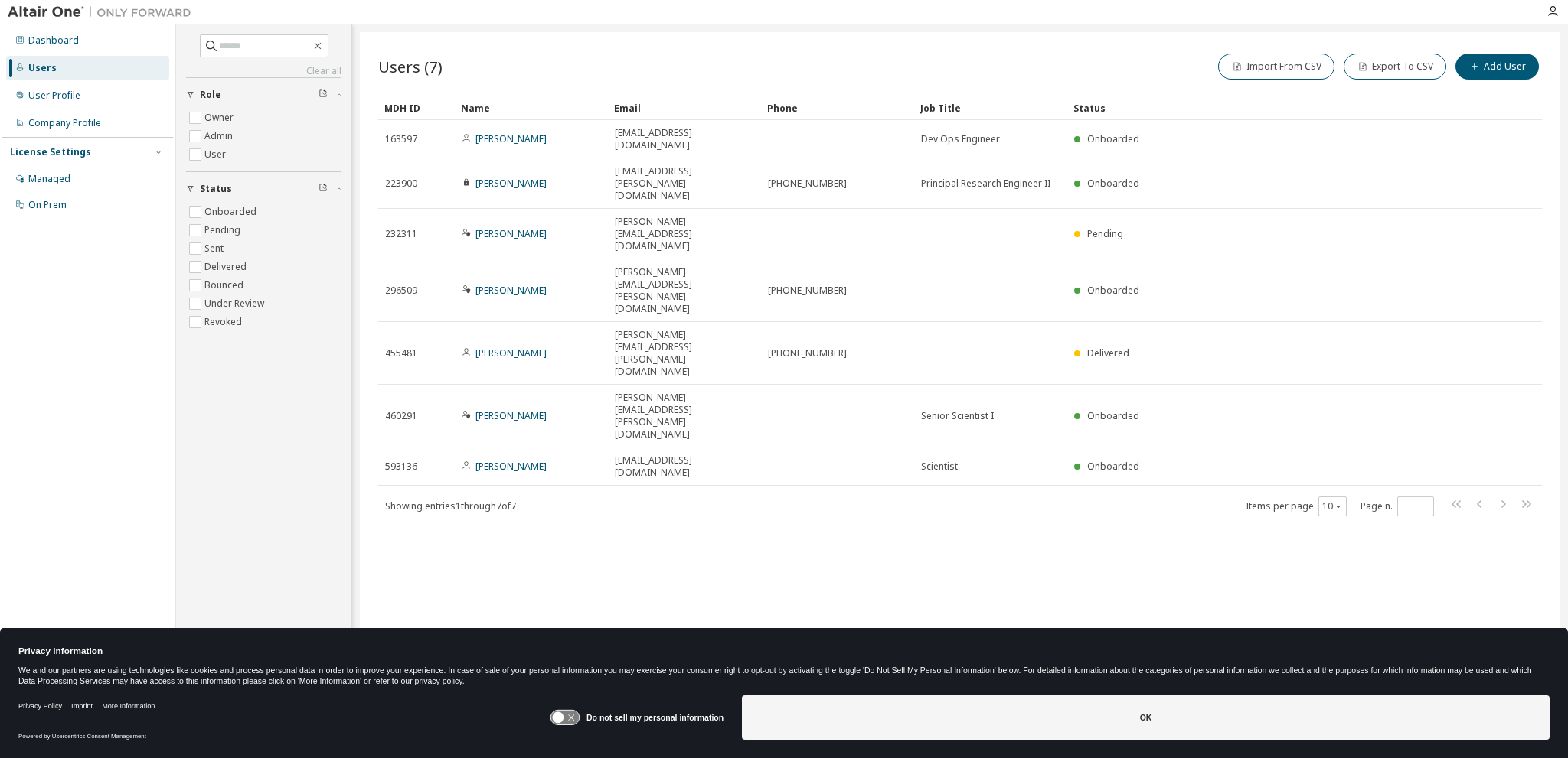
click at [62, 192] on div "Managed On Prem" at bounding box center [87, 192] width 170 height 51
click at [60, 185] on div "Managed" at bounding box center [88, 179] width 163 height 25
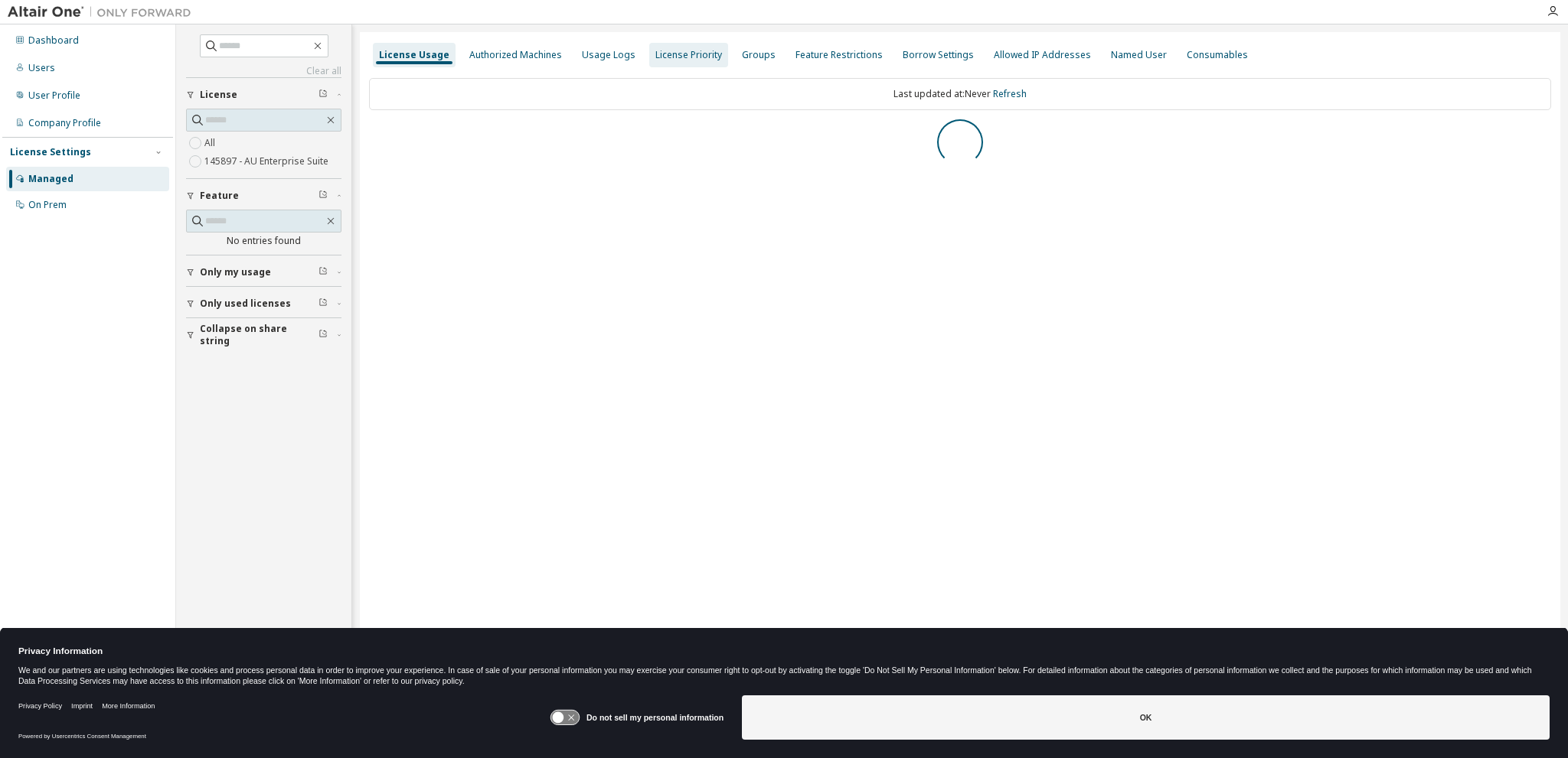
click at [502, 54] on div "Authorized Machines" at bounding box center [515, 55] width 93 height 12
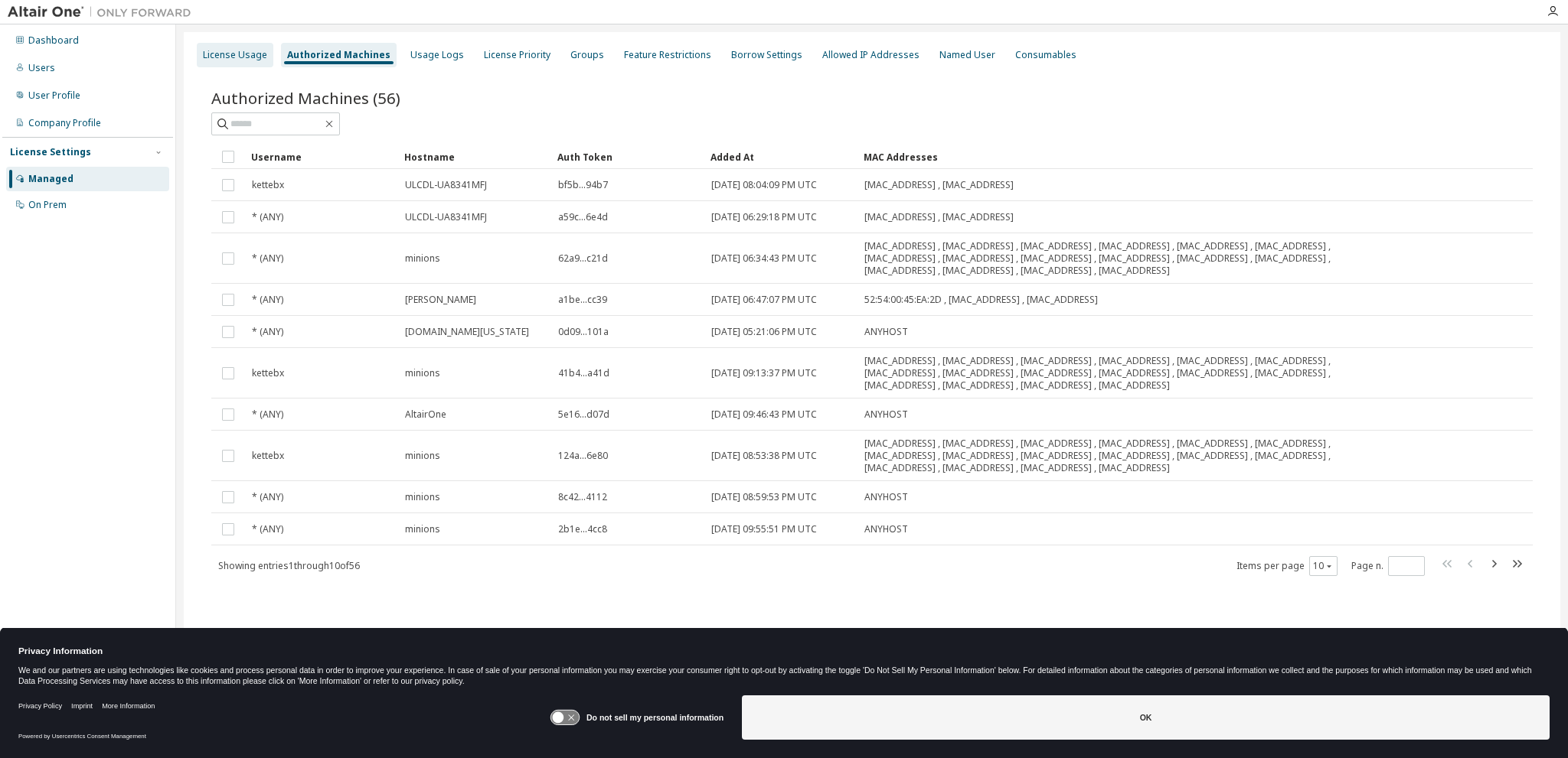
click at [250, 51] on div "License Usage" at bounding box center [235, 55] width 64 height 12
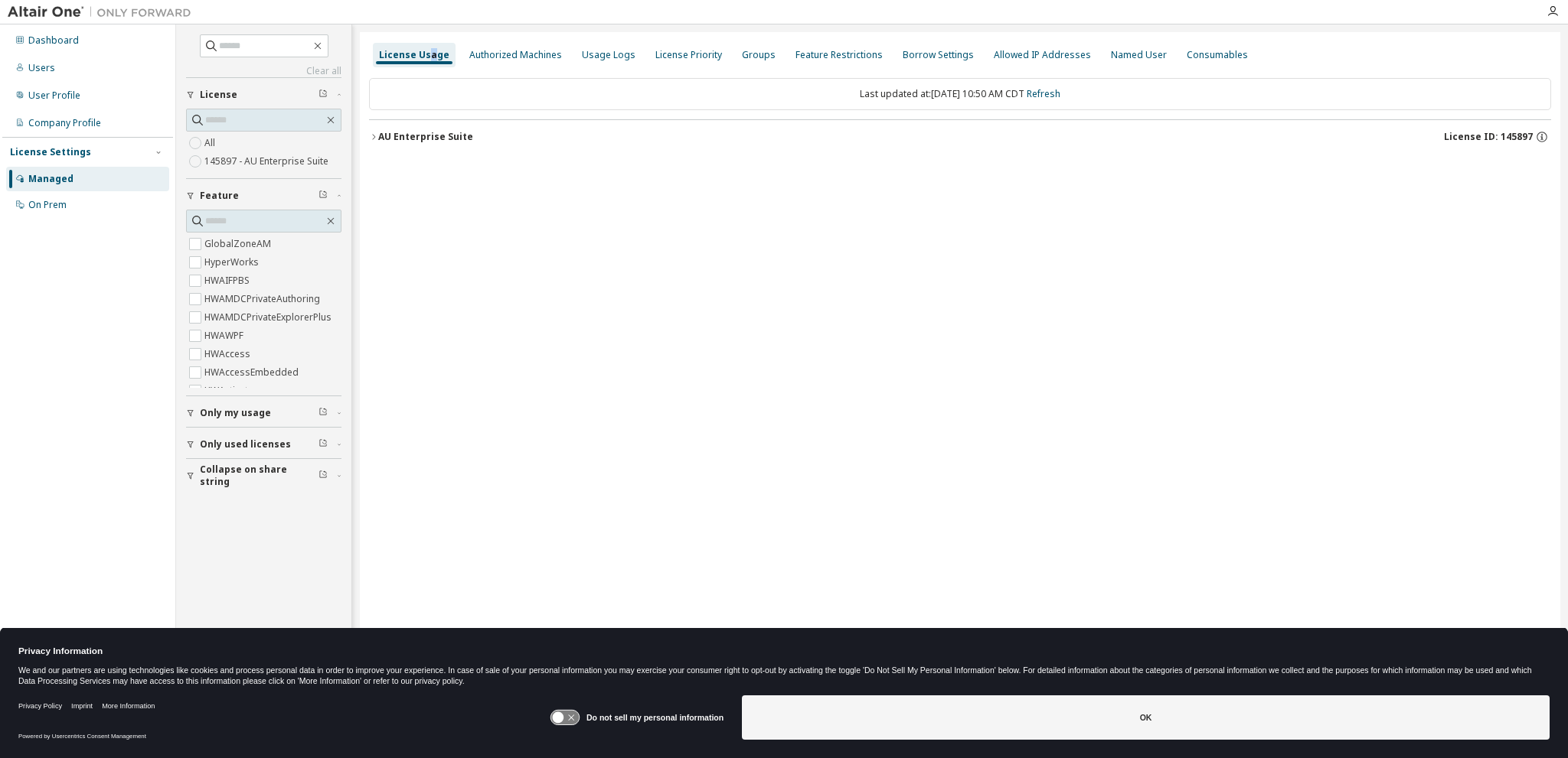
click at [387, 125] on button "AU Enterprise Suite License ID: 145897" at bounding box center [960, 137] width 1182 height 34
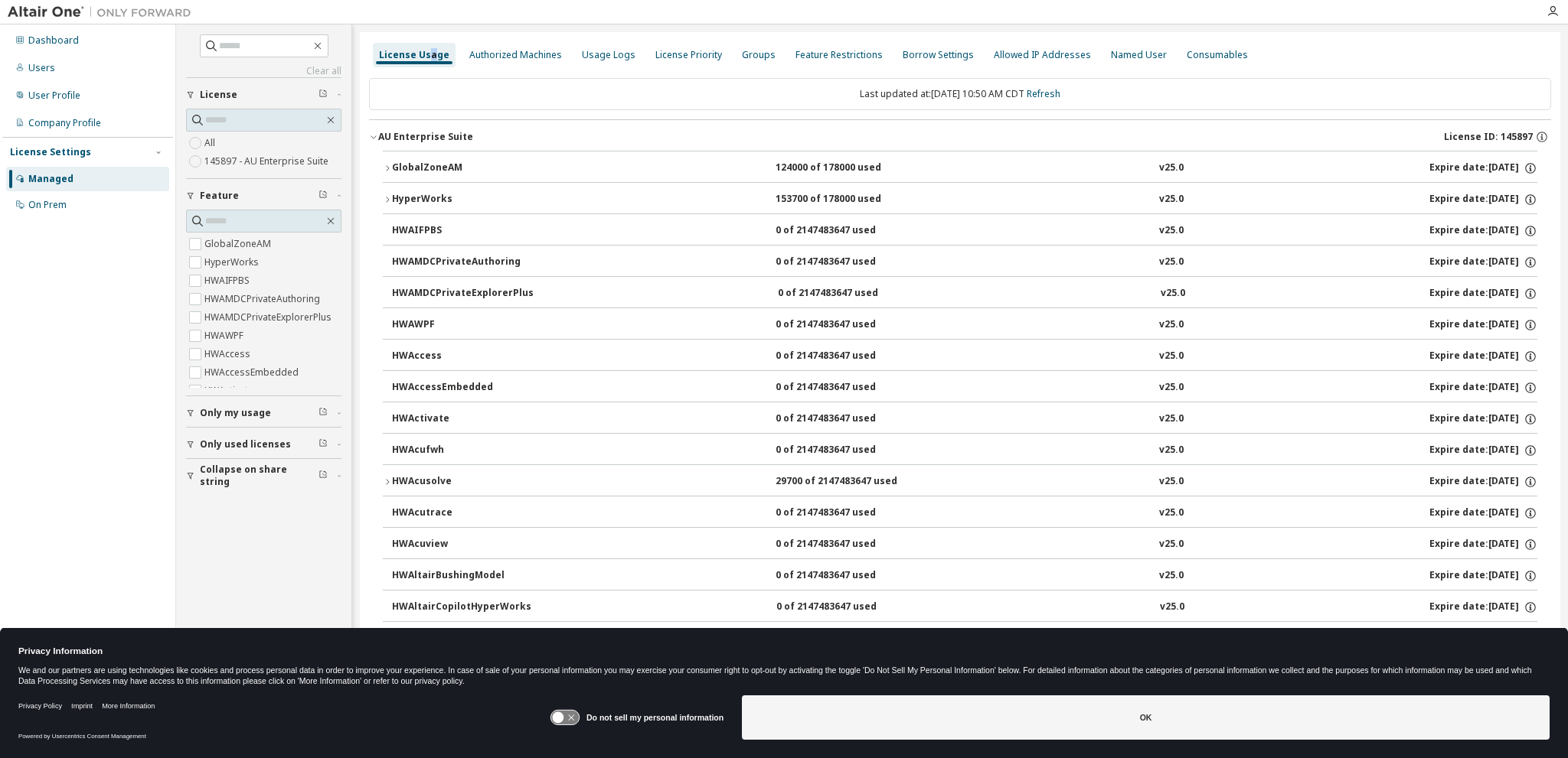
click at [409, 167] on div "GlobalZoneAM" at bounding box center [461, 168] width 138 height 13
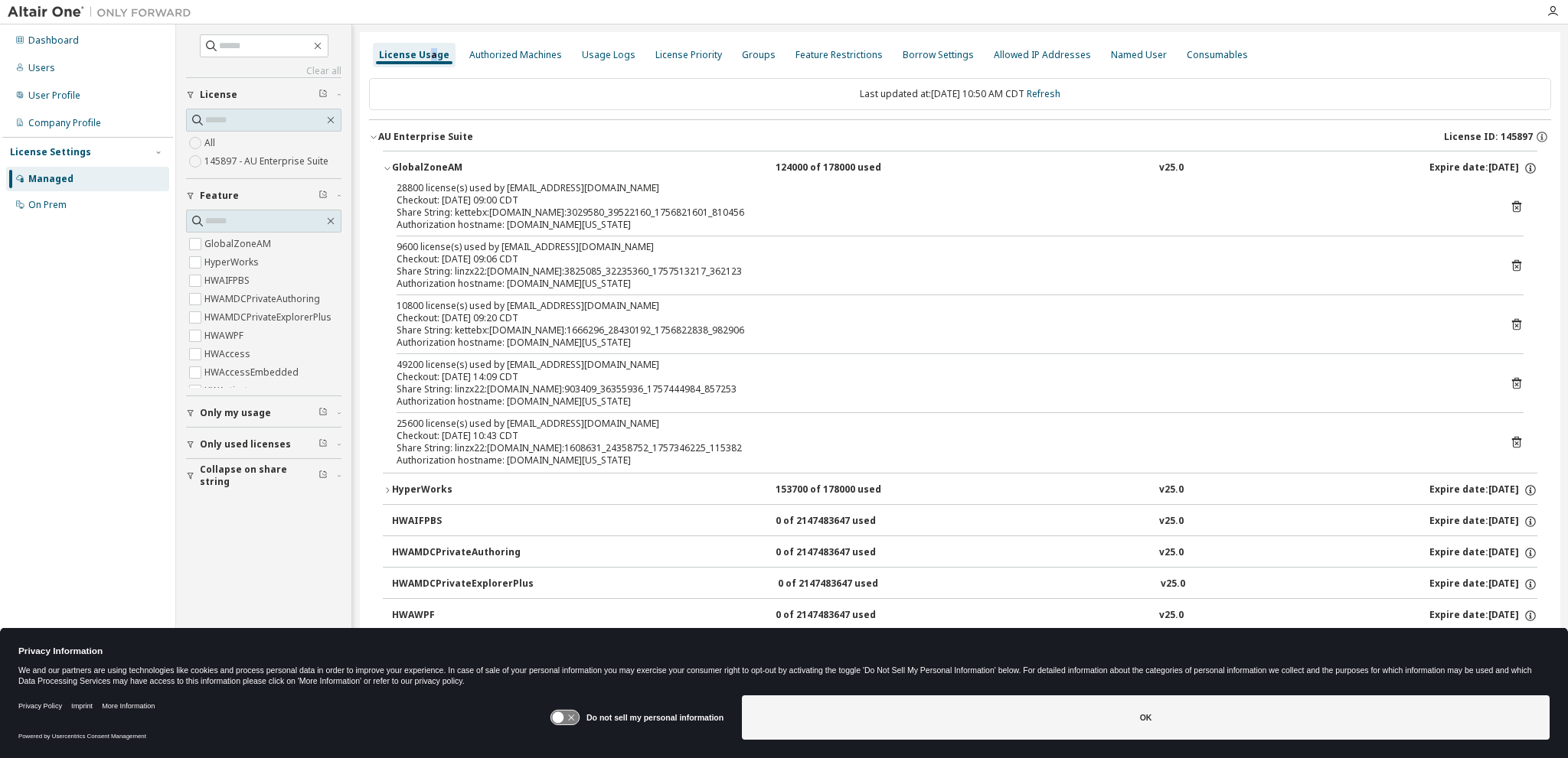
click at [406, 165] on div "GlobalZoneAM" at bounding box center [461, 168] width 138 height 13
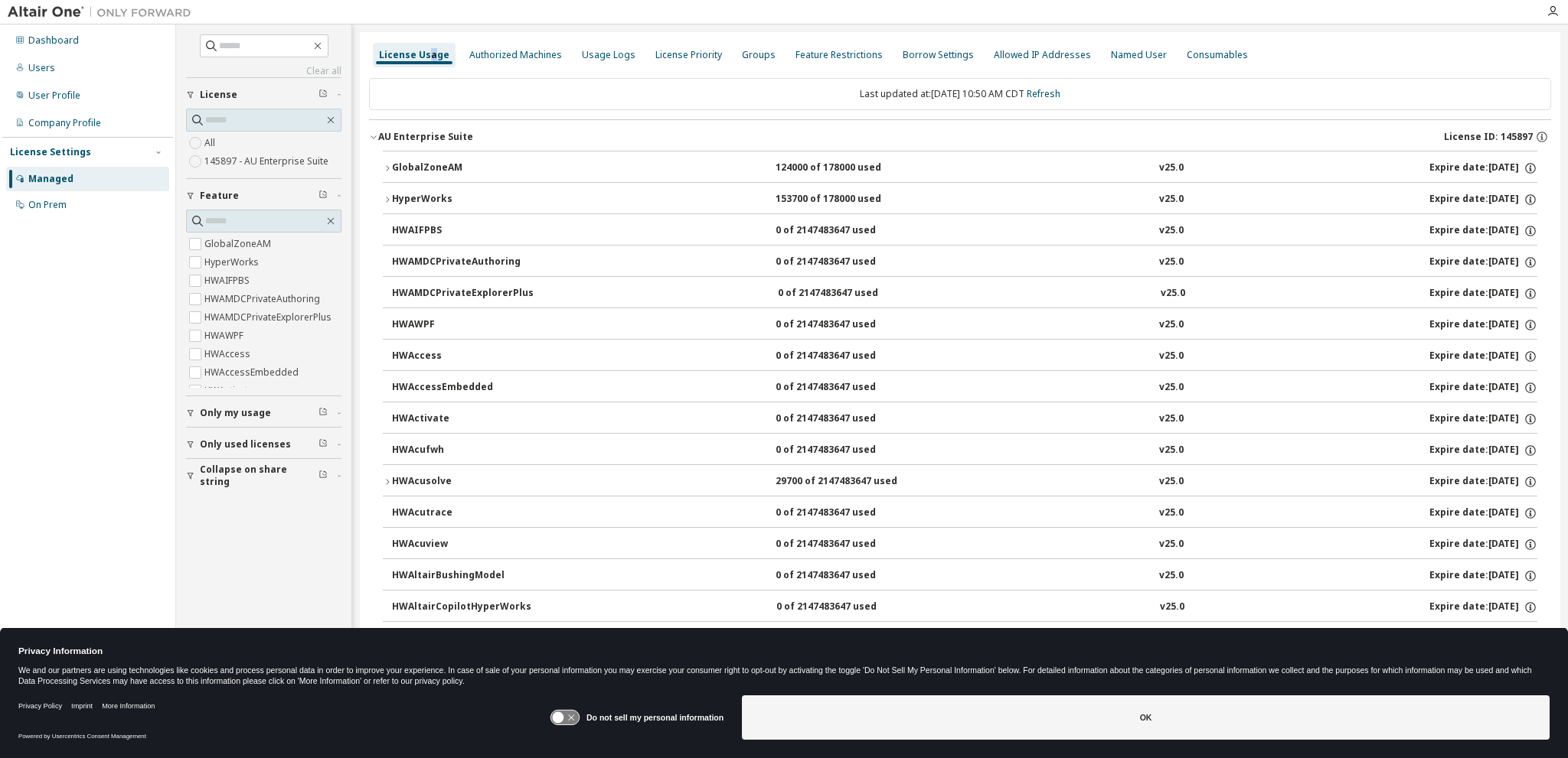
click at [406, 165] on div "GlobalZoneAM" at bounding box center [461, 168] width 138 height 13
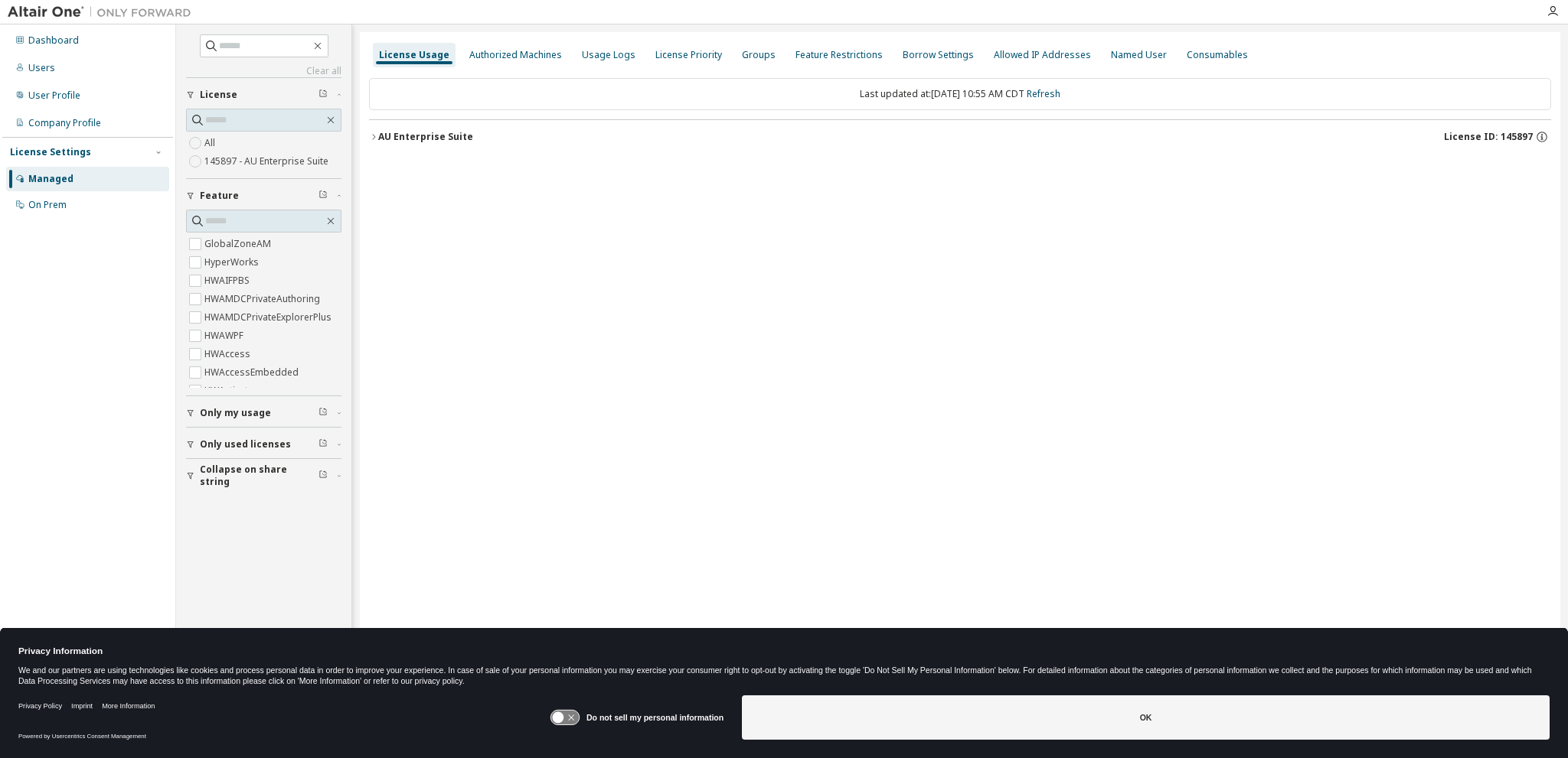
click at [383, 135] on div "AU Enterprise Suite" at bounding box center [425, 136] width 95 height 12
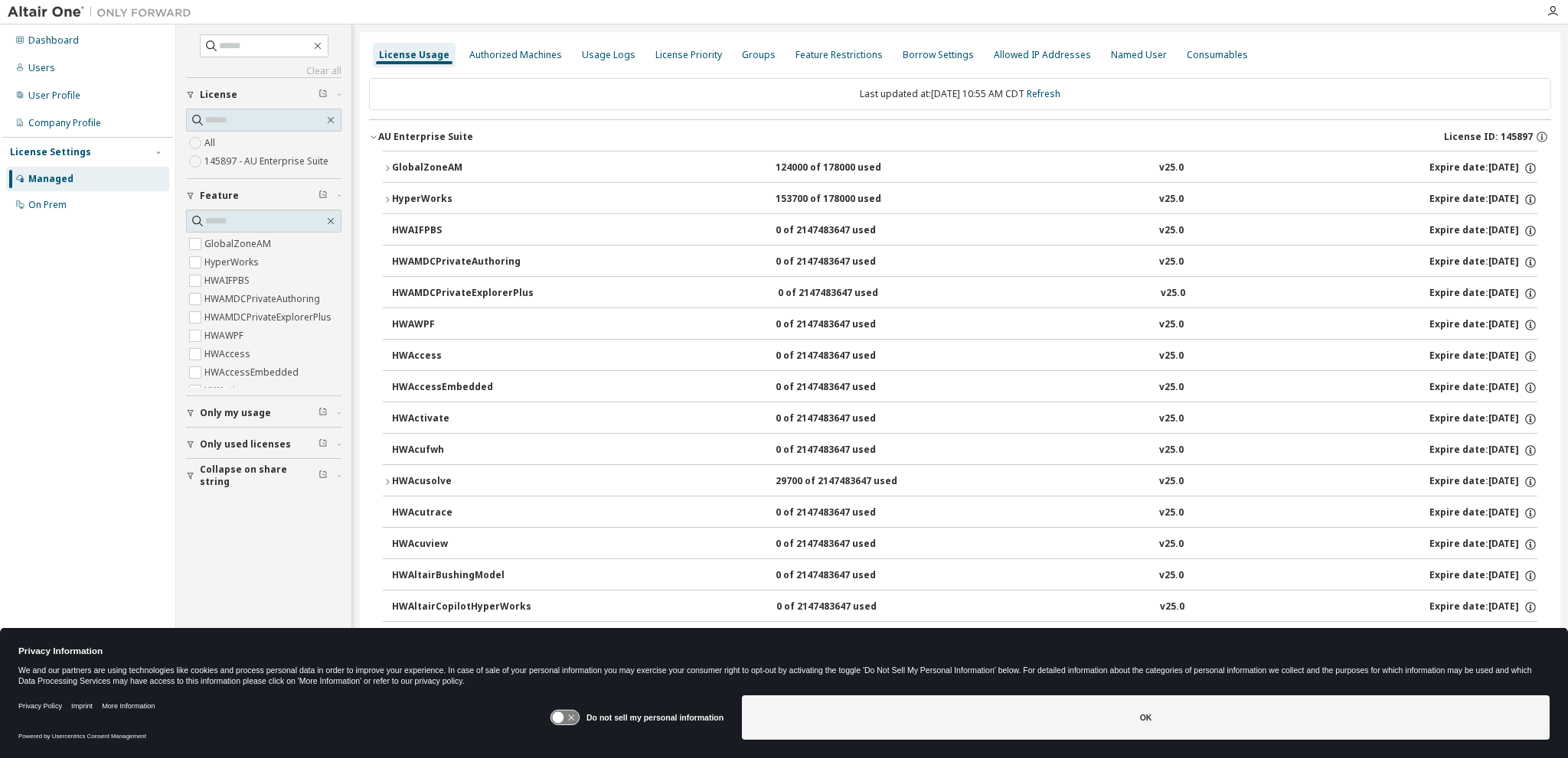
click at [402, 166] on div "GlobalZoneAM" at bounding box center [461, 168] width 138 height 13
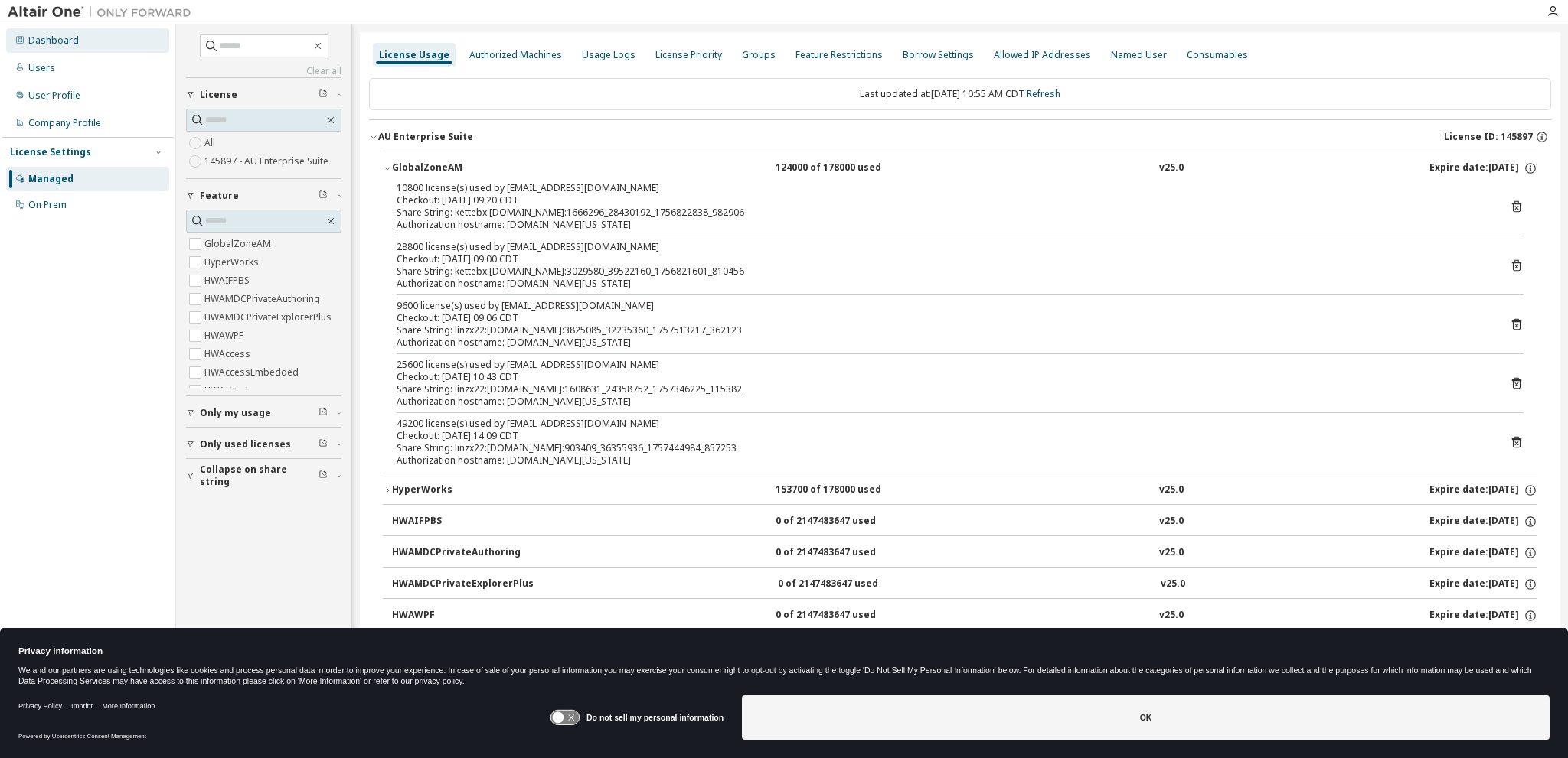
click at [44, 40] on div "Dashboard" at bounding box center [54, 40] width 51 height 12
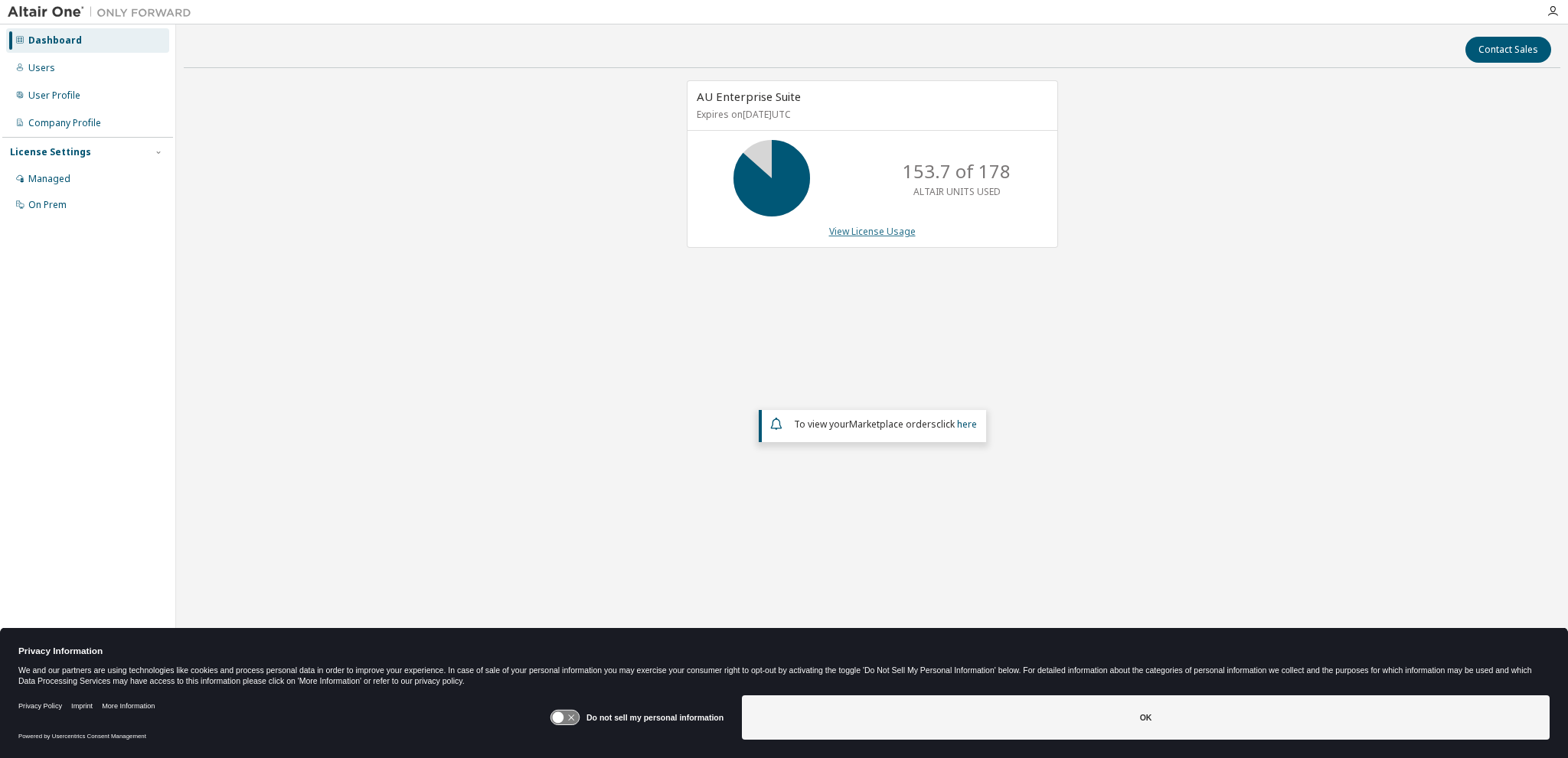
click at [882, 234] on link "View License Usage" at bounding box center [872, 231] width 86 height 13
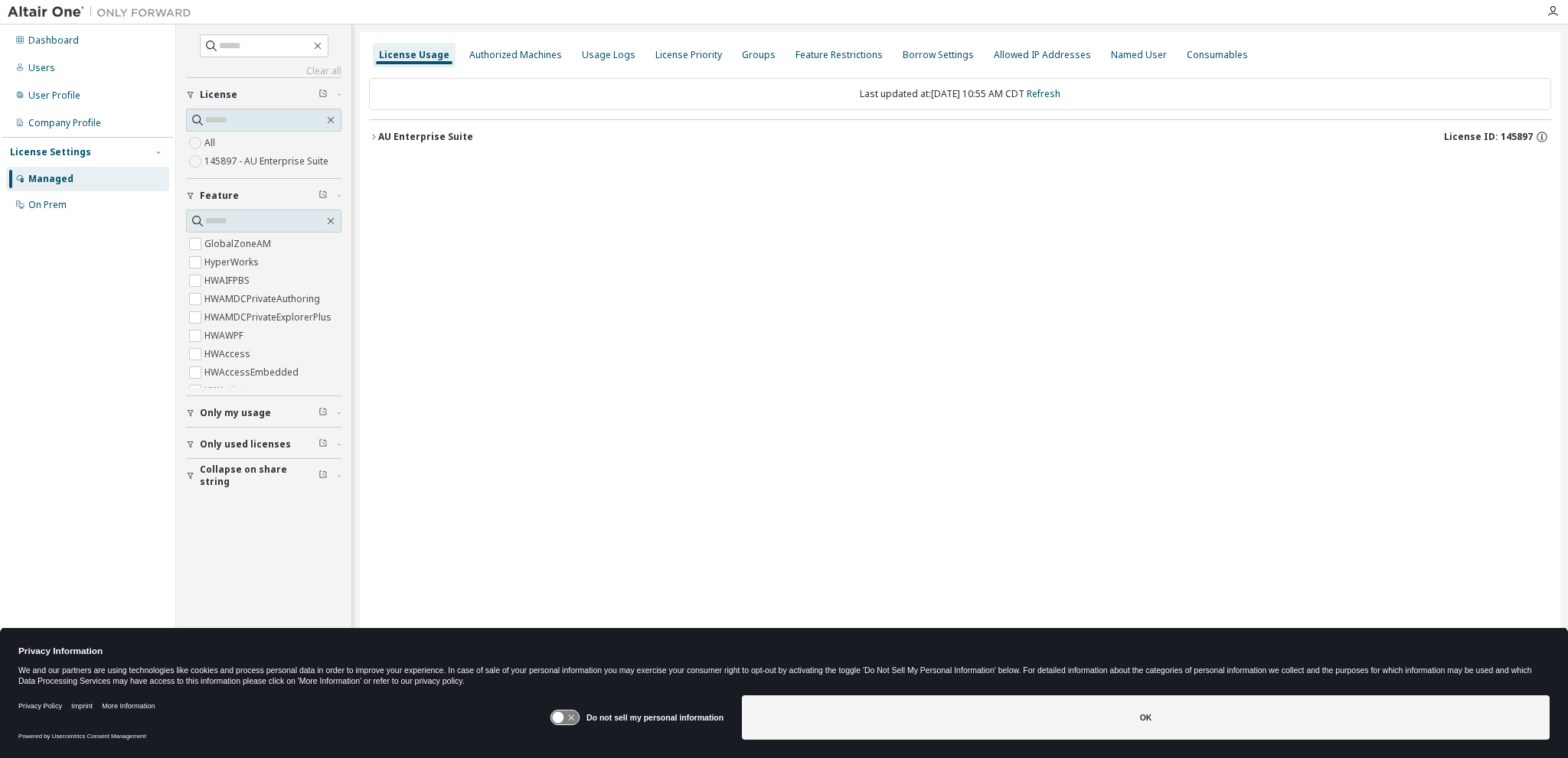
click at [450, 143] on button "AU Enterprise Suite License ID: 145897" at bounding box center [960, 137] width 1182 height 34
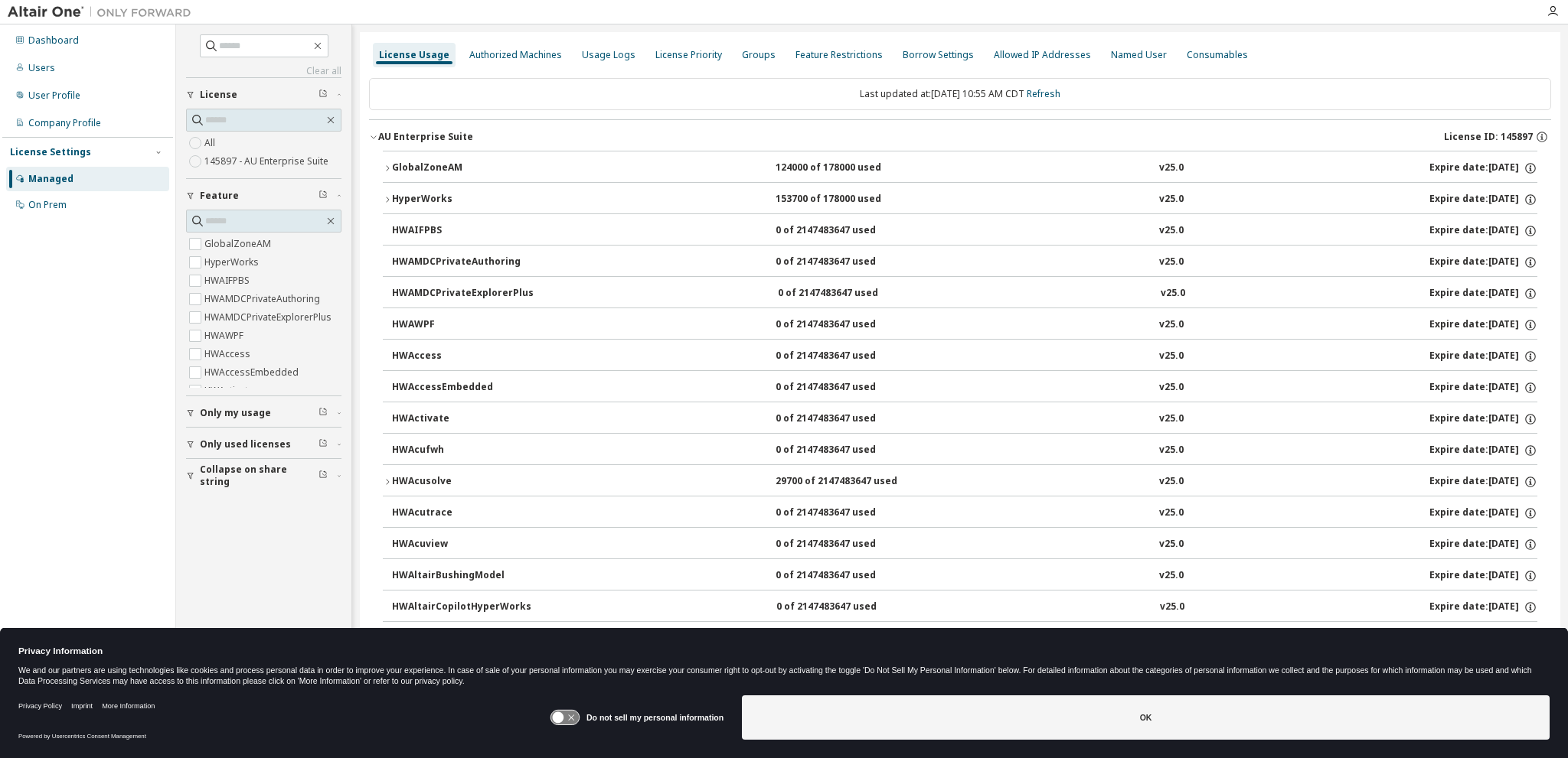
click at [449, 166] on div "GlobalZoneAM" at bounding box center [461, 168] width 138 height 13
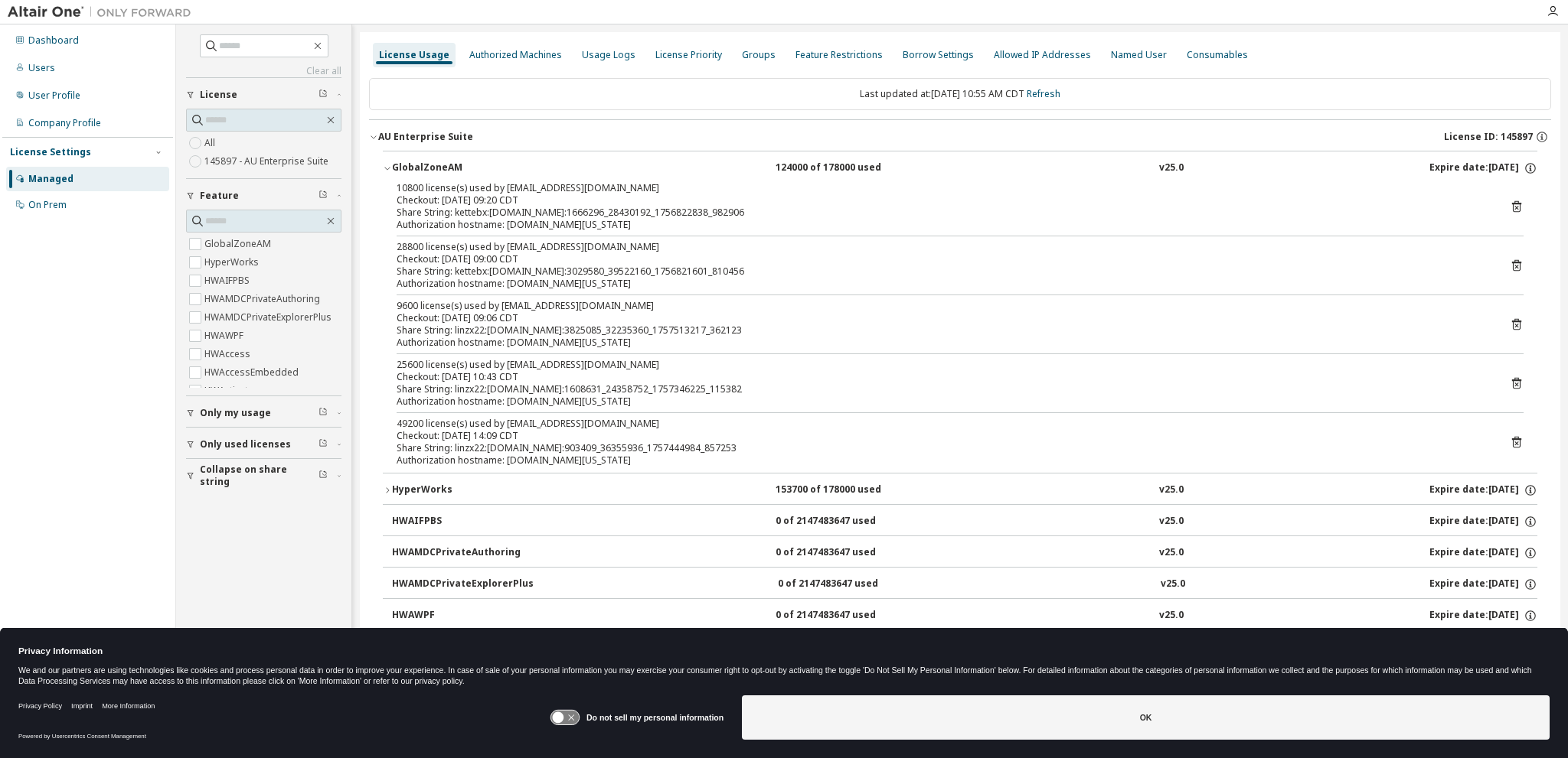
click at [436, 480] on button "HyperWorks 153700 of 178000 used v25.0 Expire date: [DATE]" at bounding box center [959, 490] width 1154 height 34
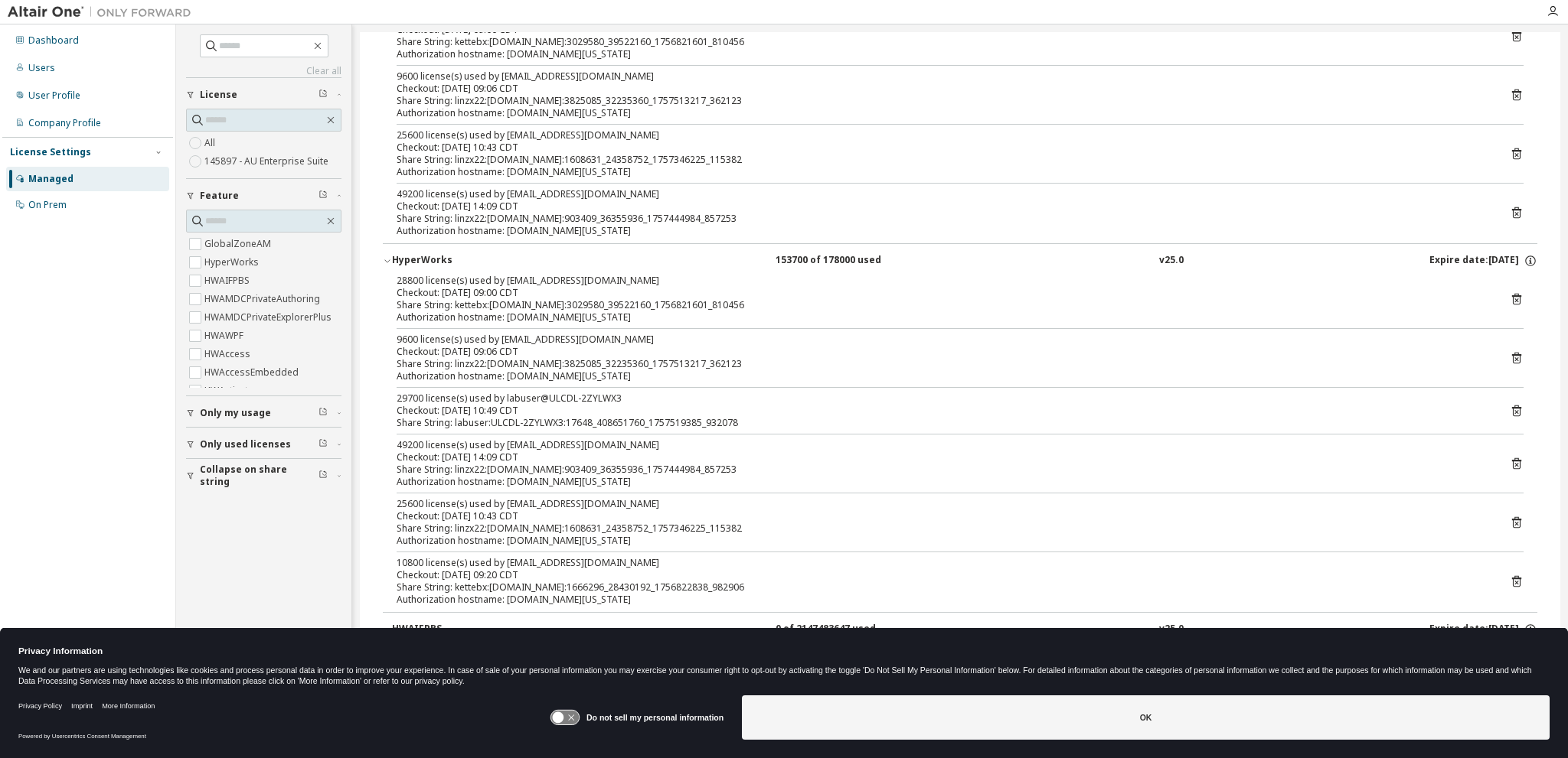
scroll to position [306, 0]
